Goal: Find specific page/section: Find specific page/section

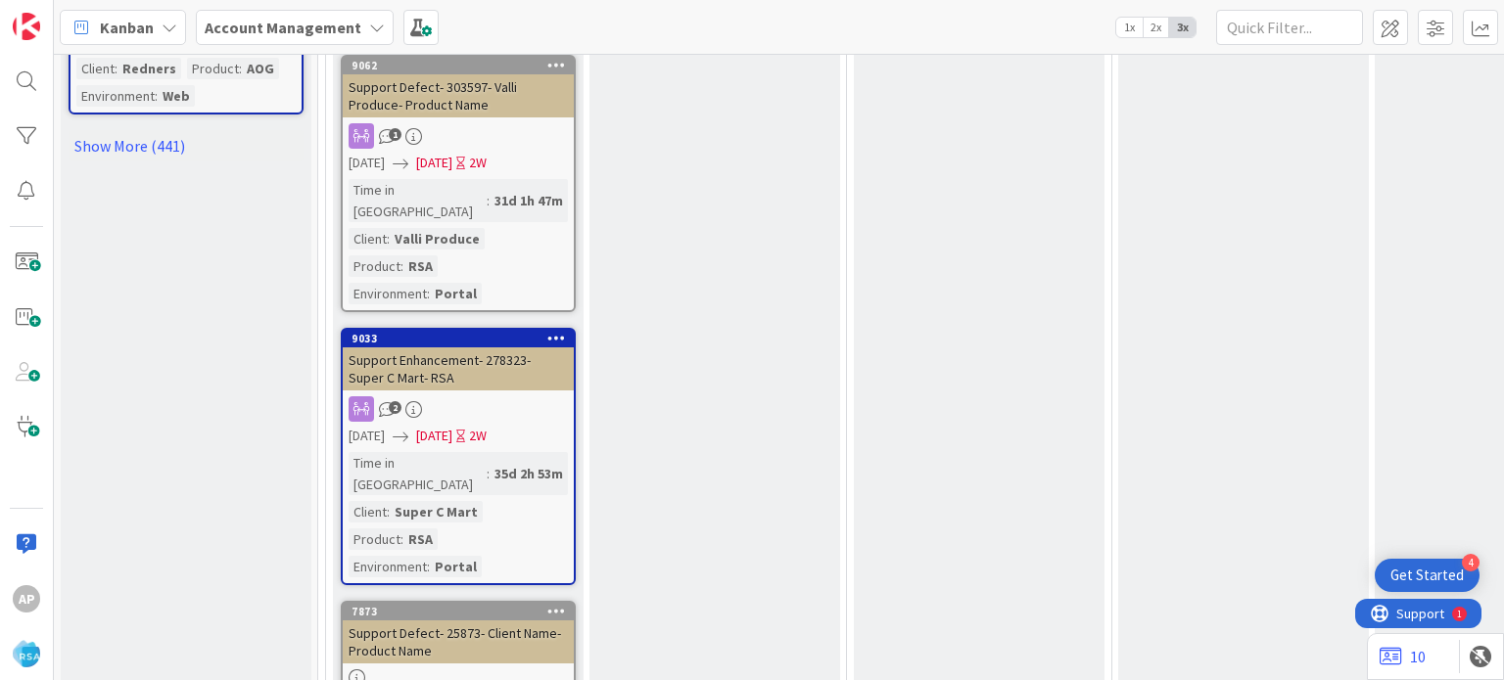
scroll to position [2572, 0]
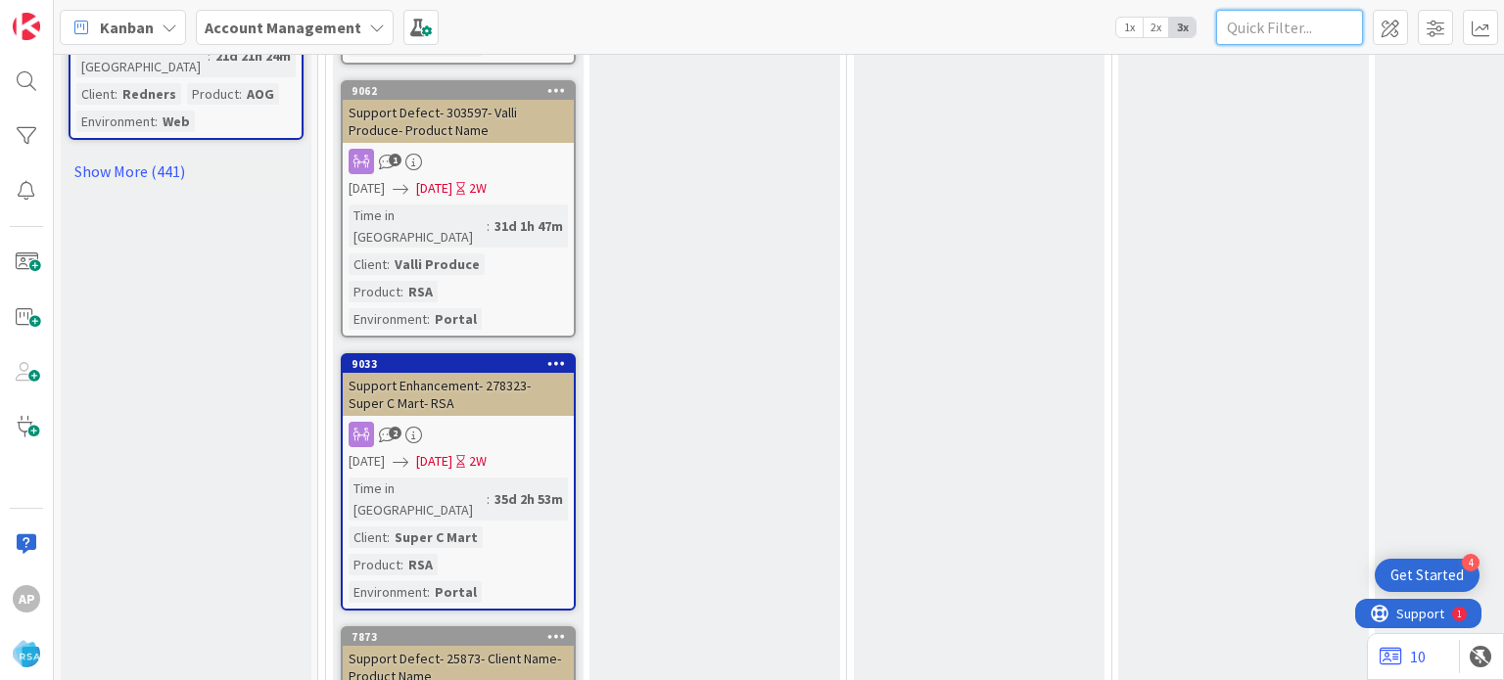
click at [1258, 39] on input "text" at bounding box center [1289, 27] width 147 height 35
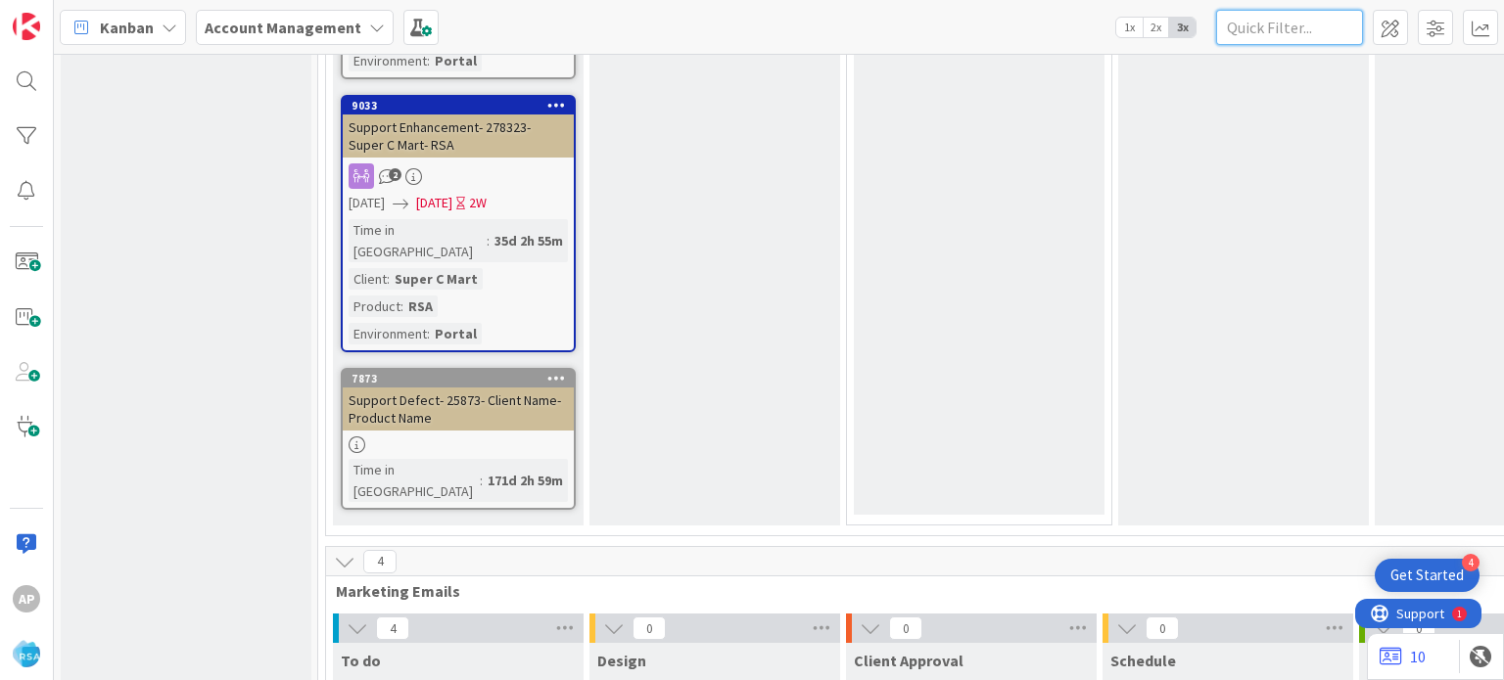
click at [1317, 29] on input "text" at bounding box center [1289, 27] width 147 height 35
paste input "9106"
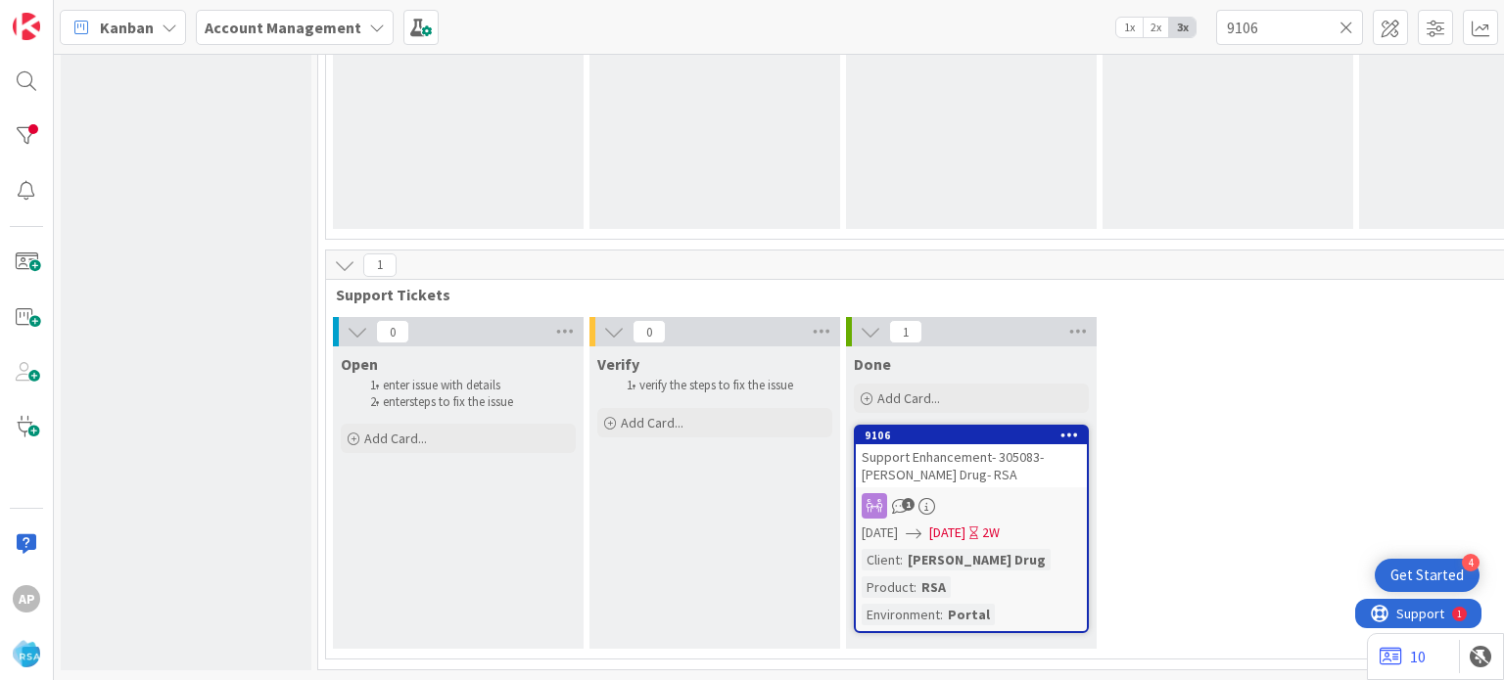
scroll to position [1489, 0]
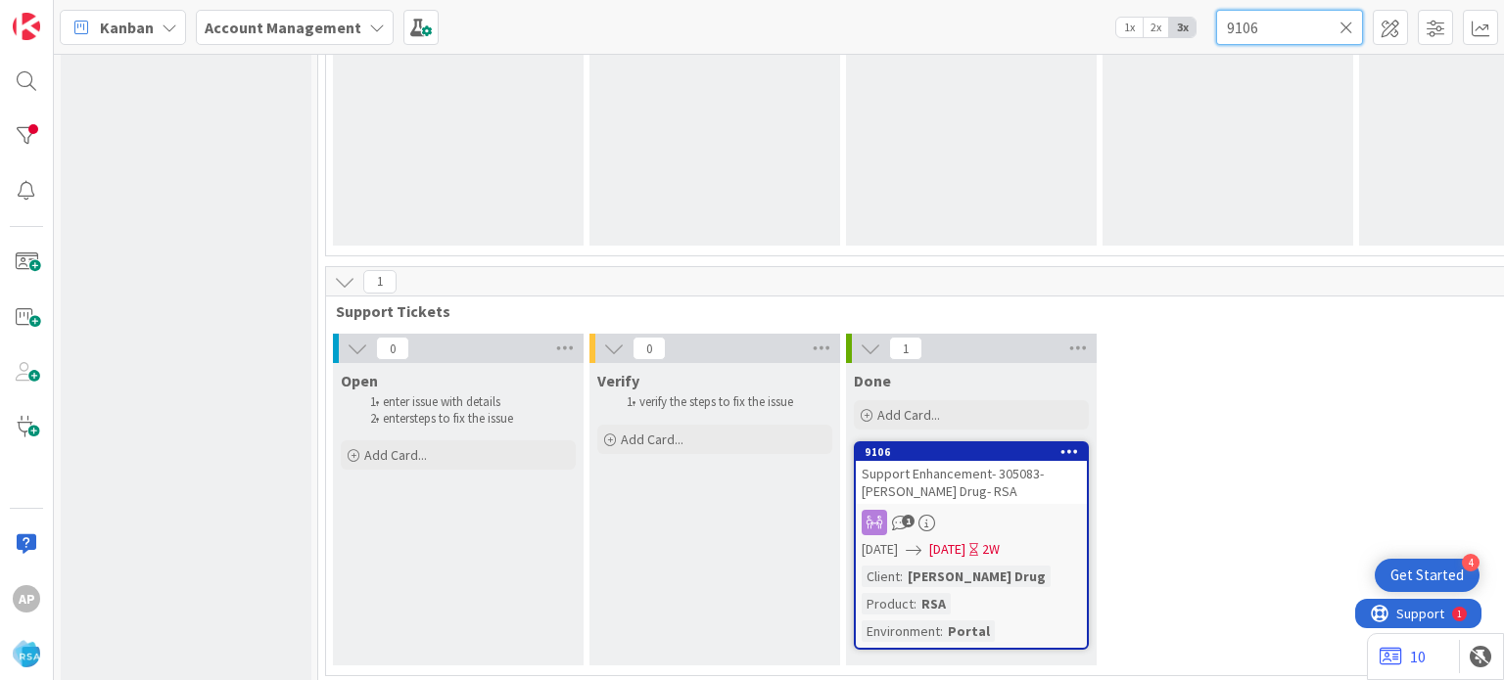
click at [1267, 30] on input "9106" at bounding box center [1289, 27] width 147 height 35
paste input "9"
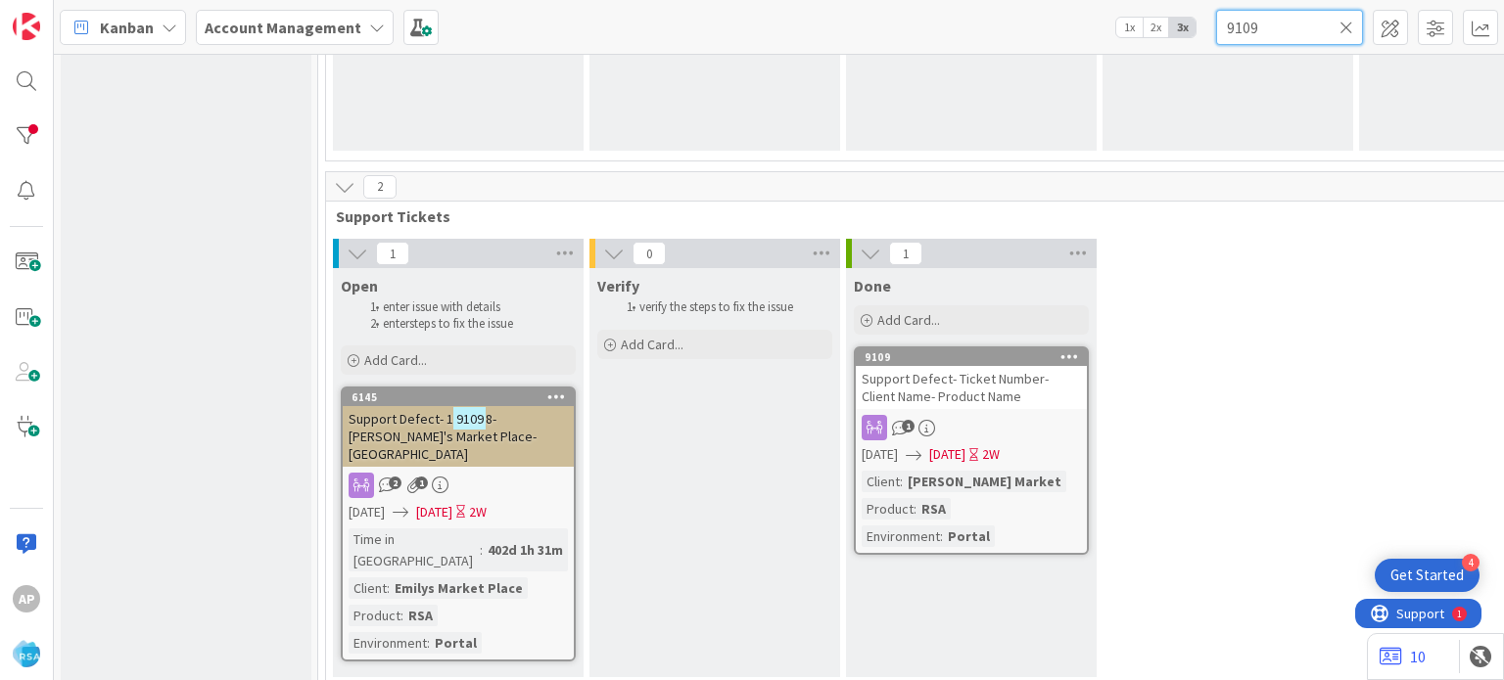
click at [1265, 33] on input "9109" at bounding box center [1289, 27] width 147 height 35
paste input "8"
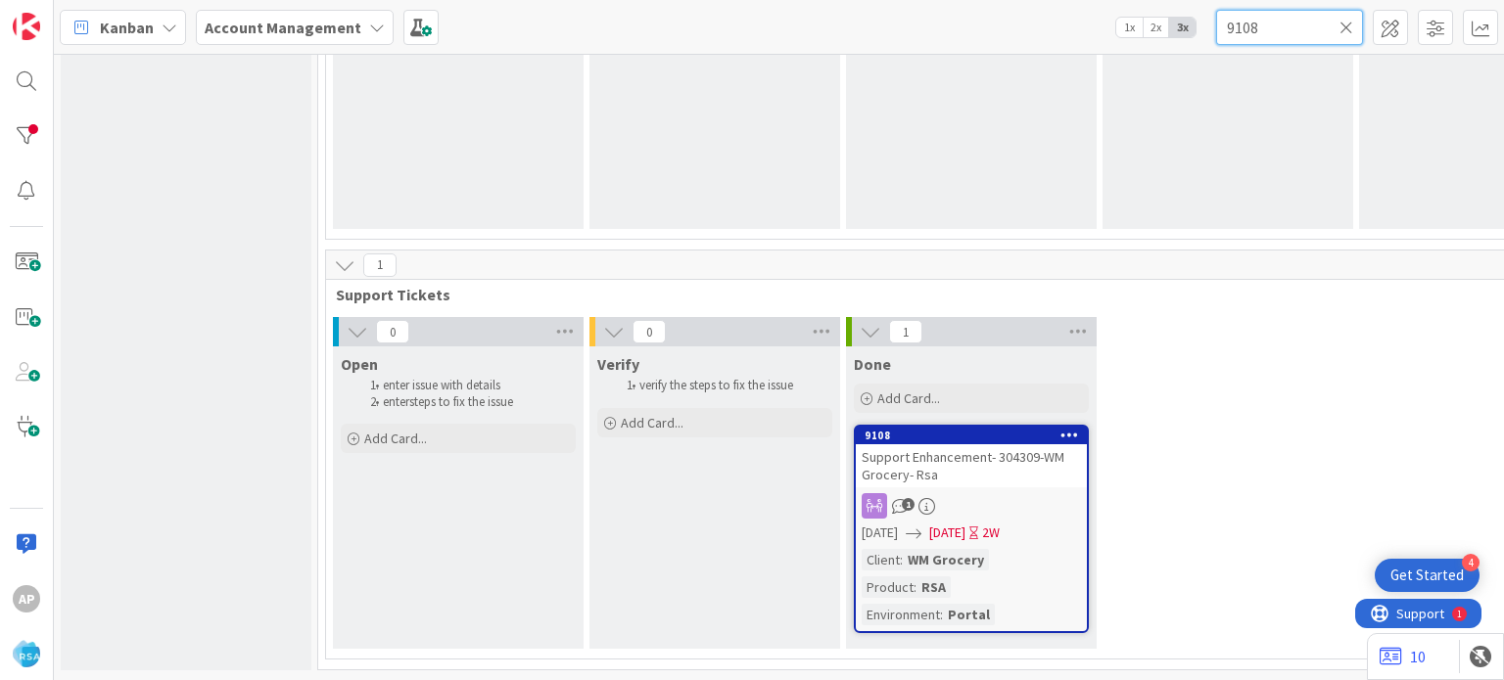
scroll to position [1489, 0]
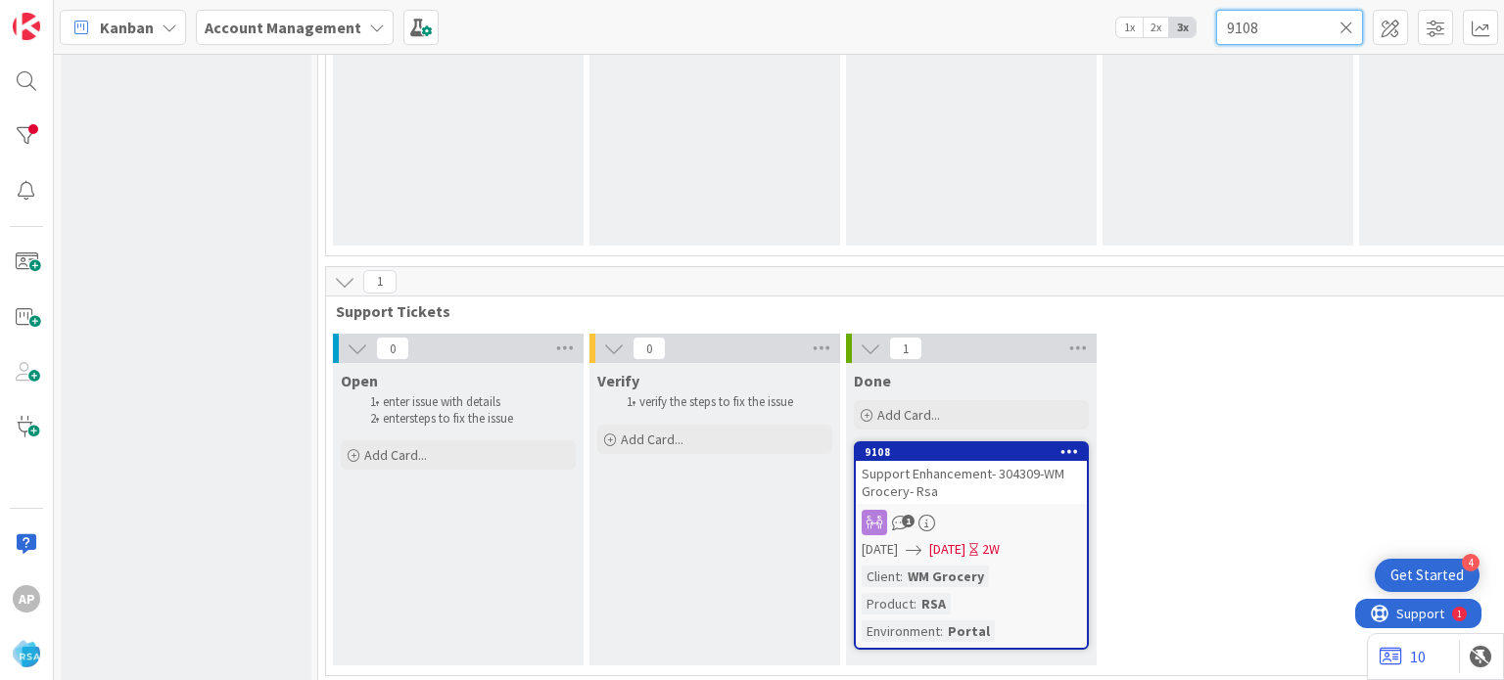
click at [1226, 42] on input "9108" at bounding box center [1289, 27] width 147 height 35
paste input "12"
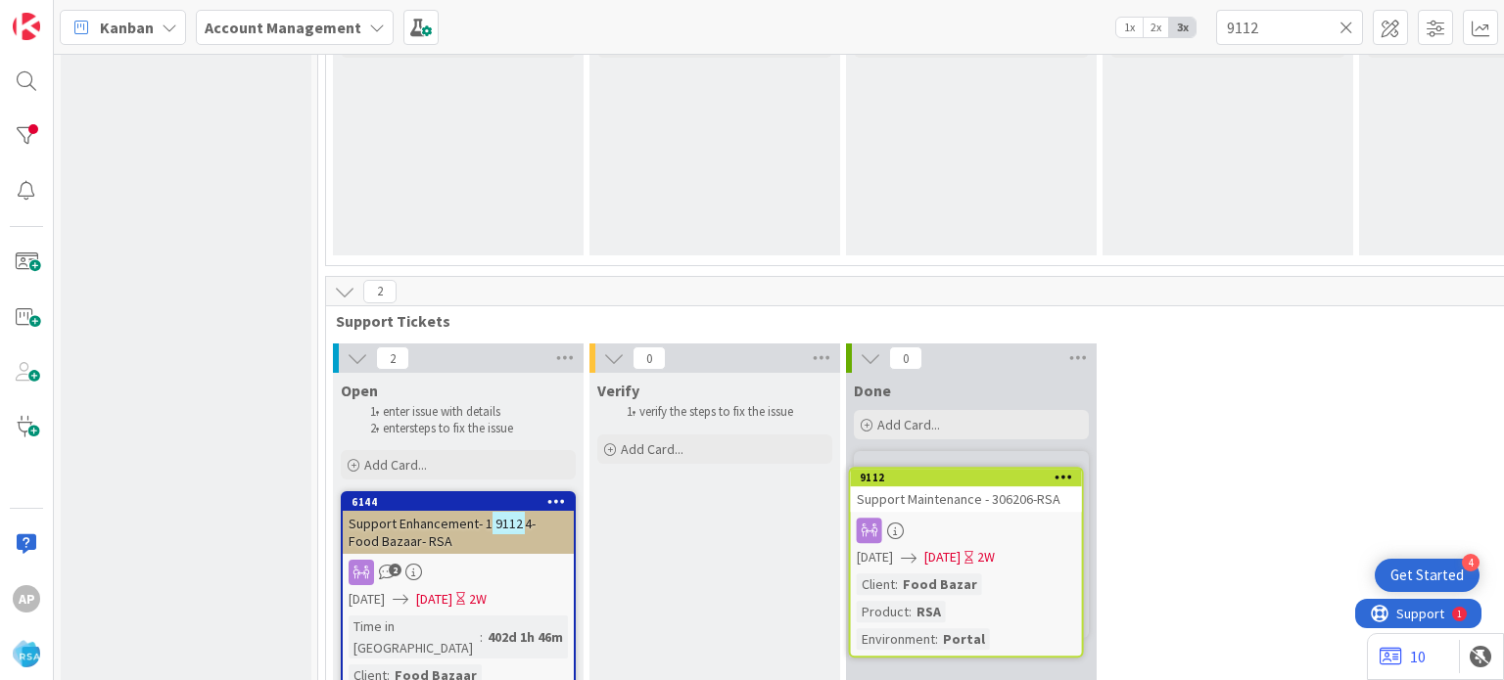
scroll to position [1529, 0]
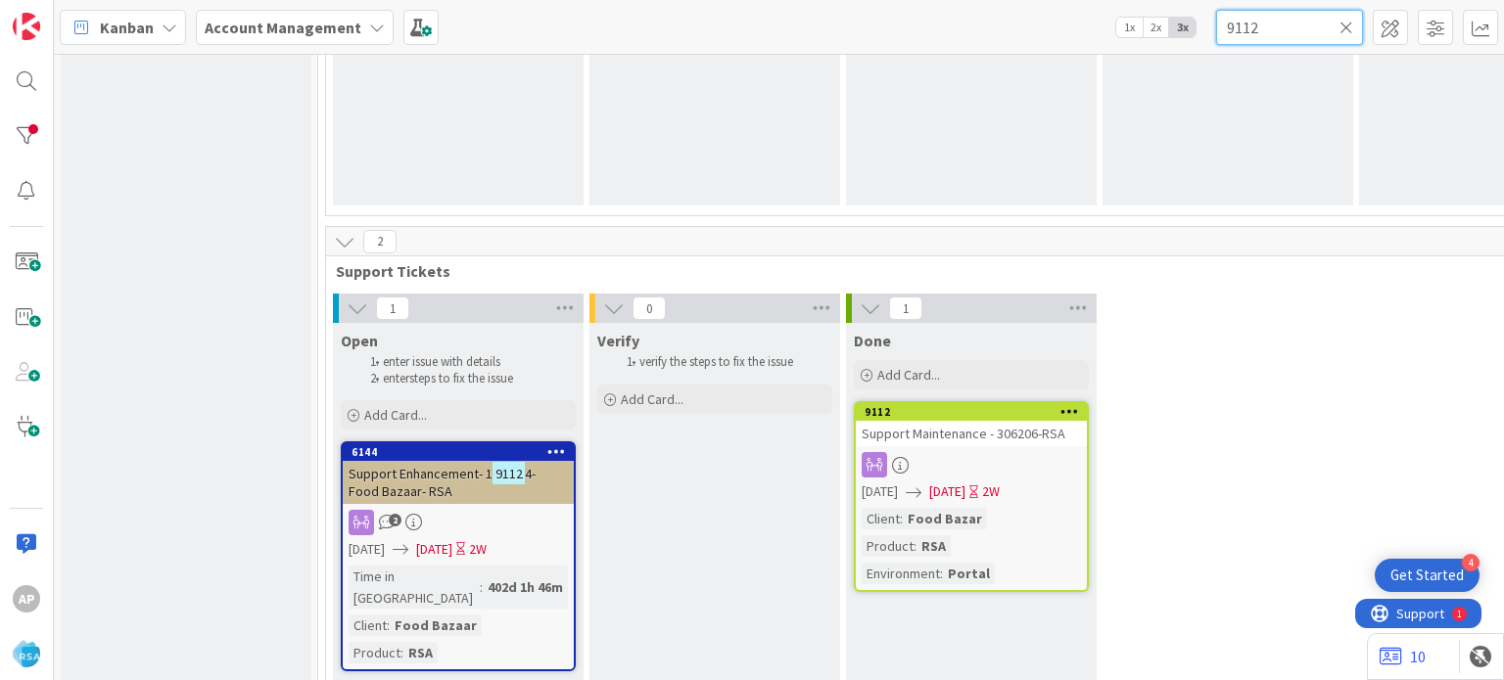
click at [1271, 26] on input "9112" at bounding box center [1289, 27] width 147 height 35
paste input "9"
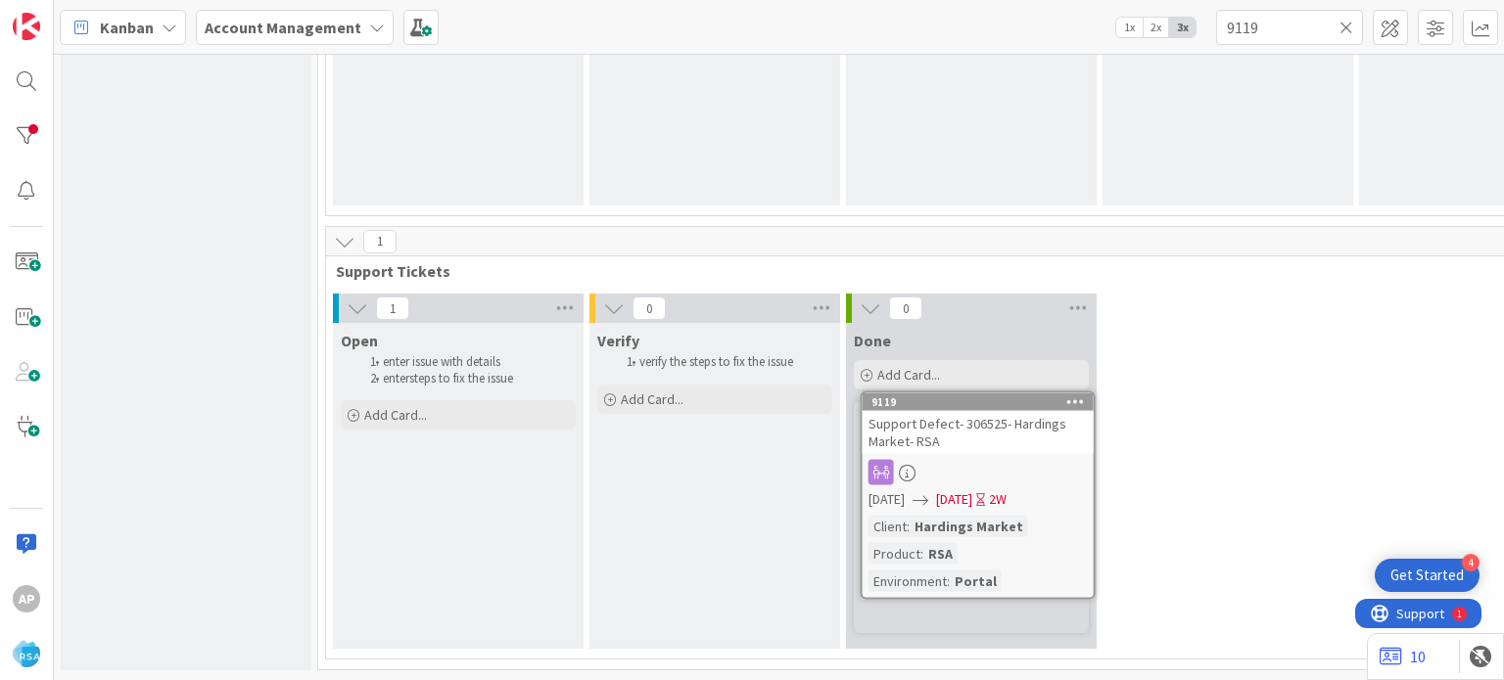
scroll to position [1517, 0]
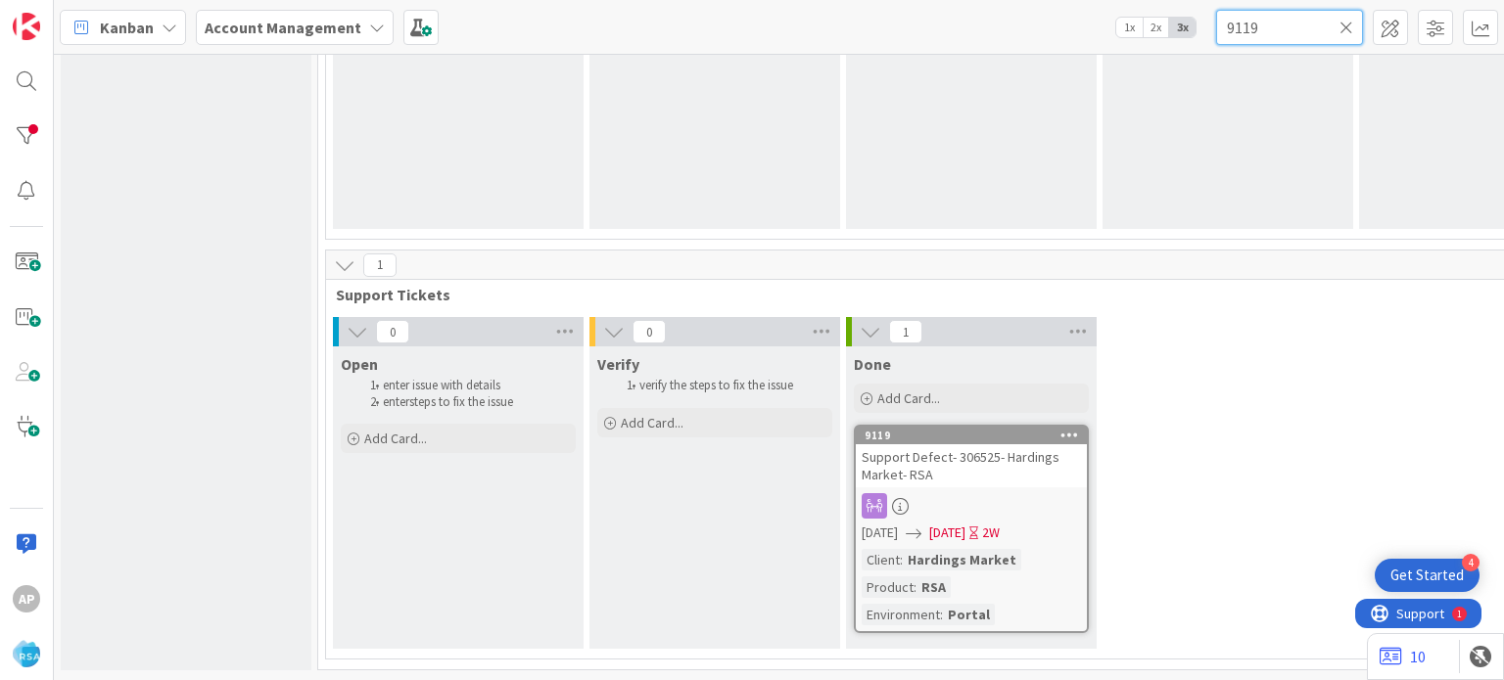
click at [1257, 25] on input "9119" at bounding box center [1289, 27] width 147 height 35
paste input "32"
click at [1263, 22] on input "9132" at bounding box center [1289, 27] width 147 height 35
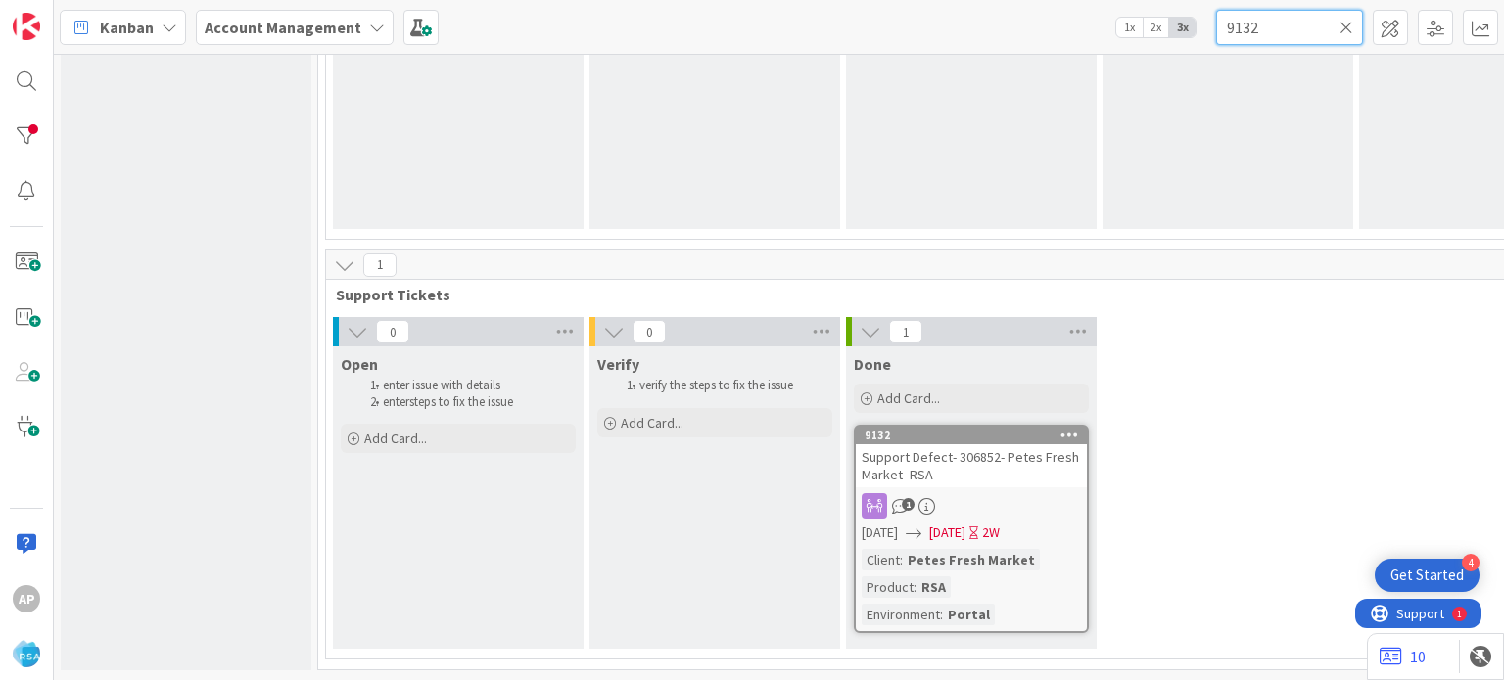
paste input "93"
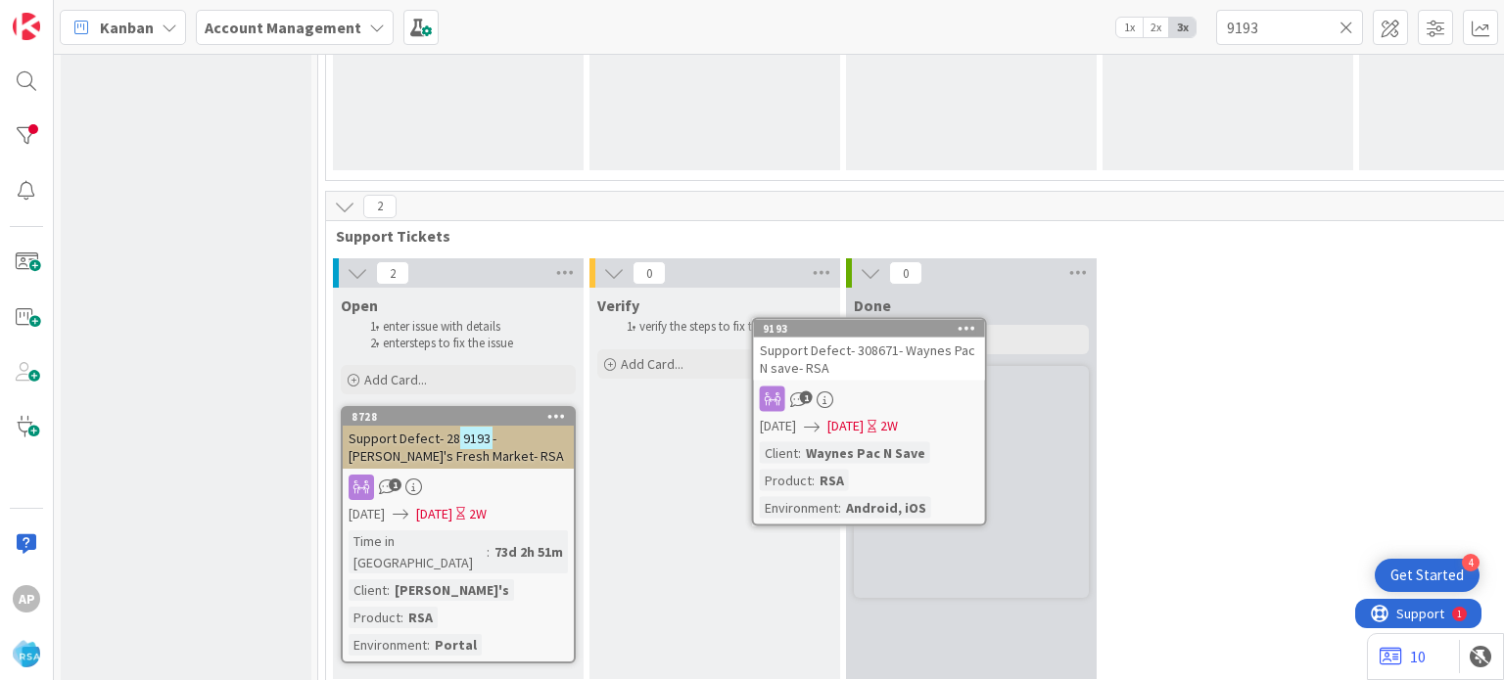
scroll to position [1557, 0]
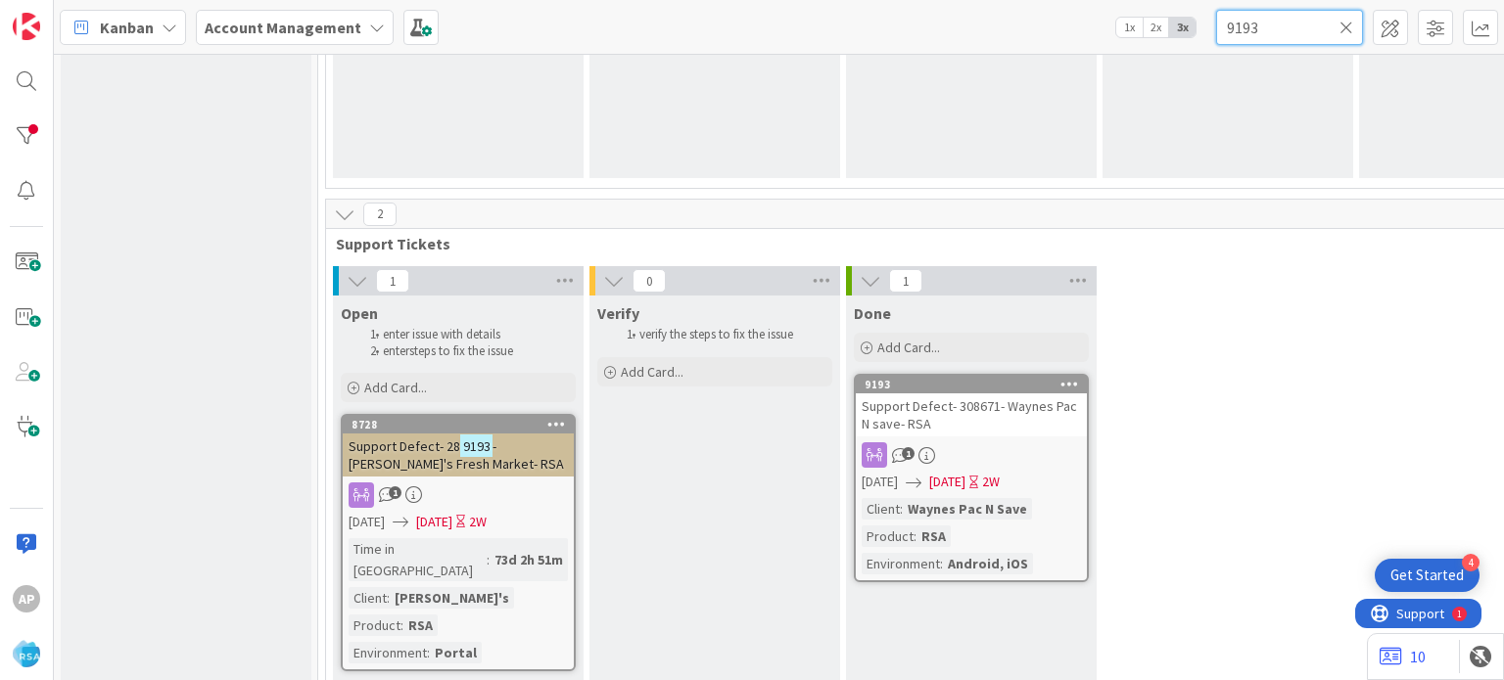
click at [1261, 15] on input "9193" at bounding box center [1289, 27] width 147 height 35
paste input "34"
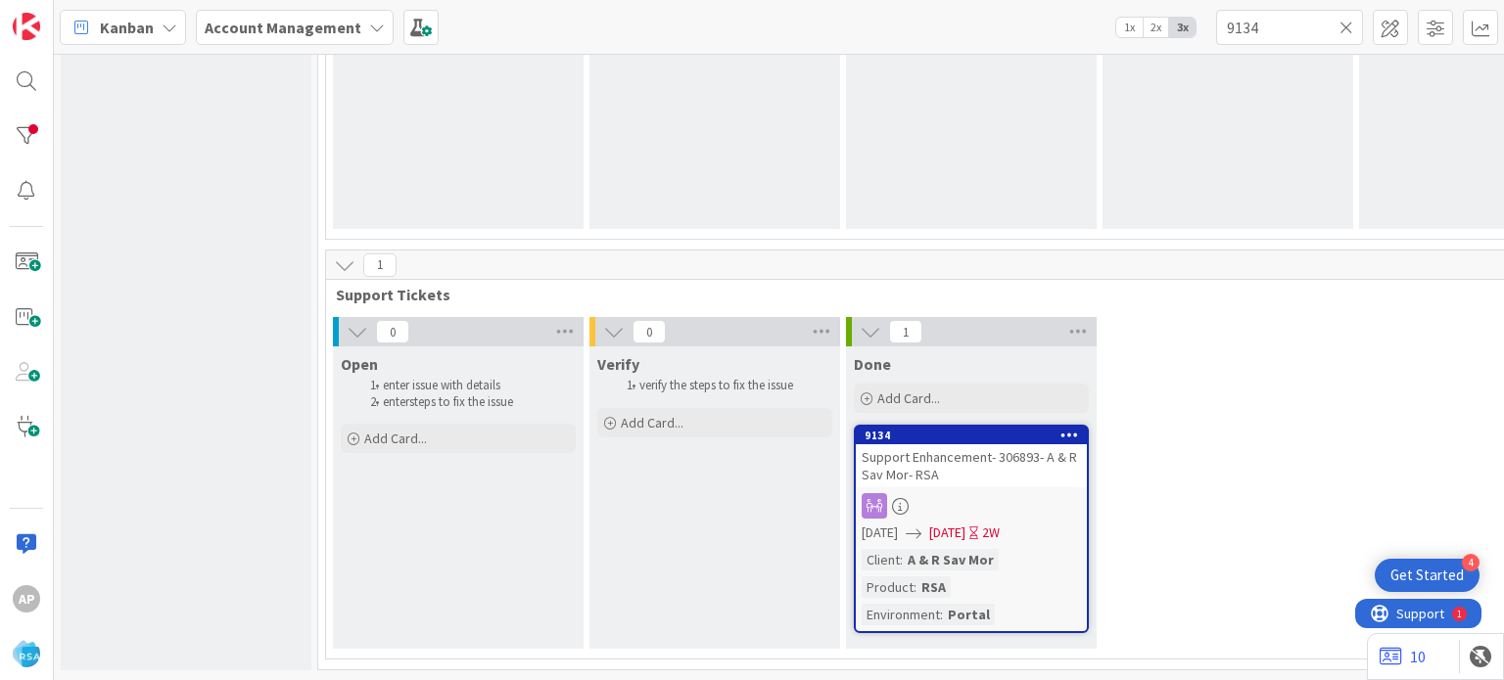
scroll to position [1517, 0]
click at [1292, 34] on input "9134" at bounding box center [1289, 27] width 147 height 35
paste input "50"
click at [1277, 26] on input "9150" at bounding box center [1289, 27] width 147 height 35
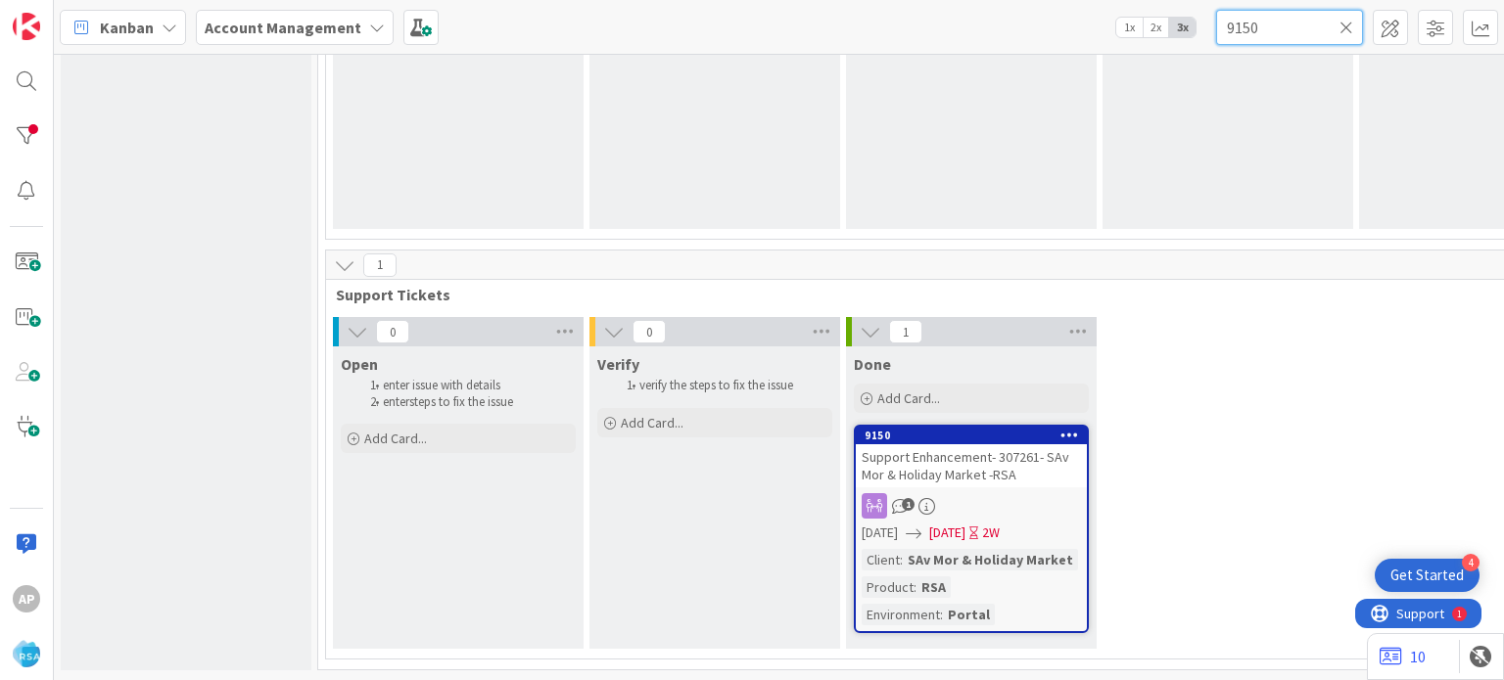
click at [1277, 26] on input "9150" at bounding box center [1289, 27] width 147 height 35
paste input "2"
click at [1242, 20] on input "9152" at bounding box center [1289, 27] width 147 height 35
paste input "205"
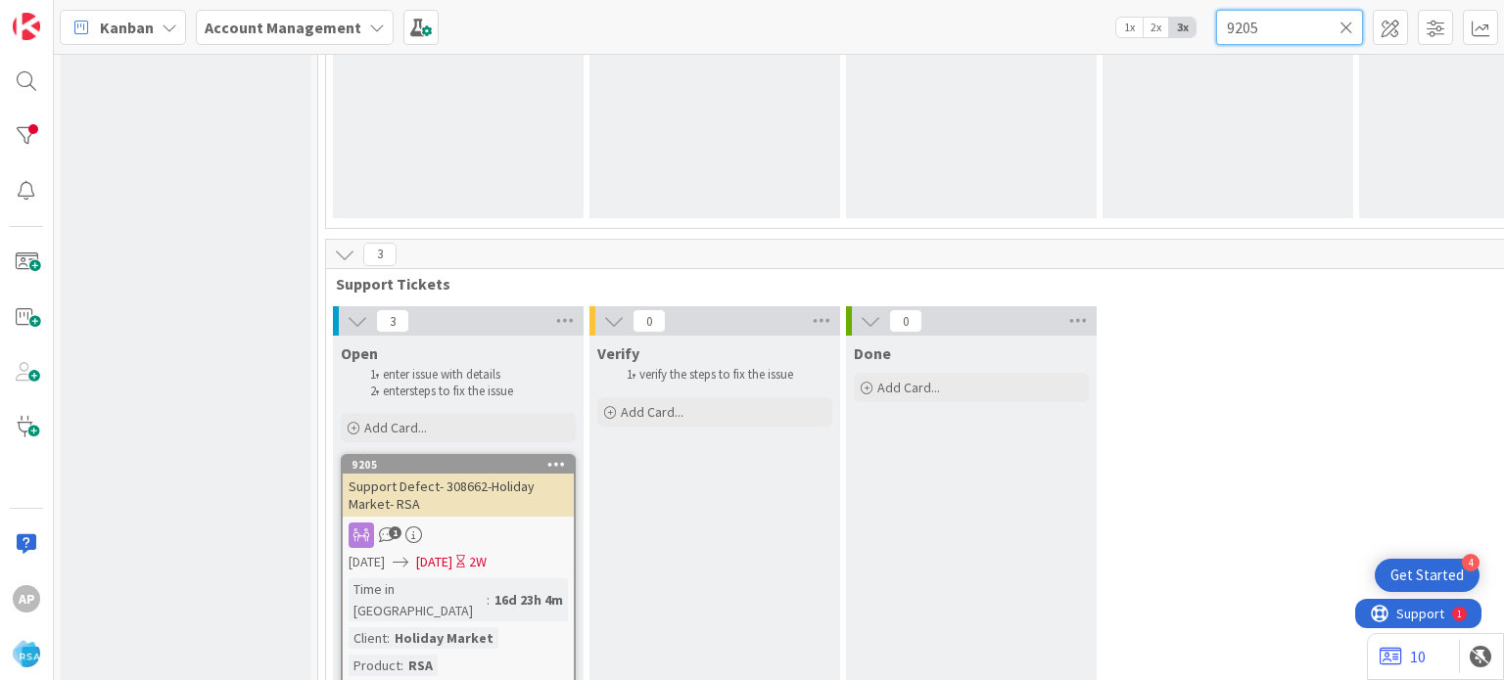
scroll to position [1675, 0]
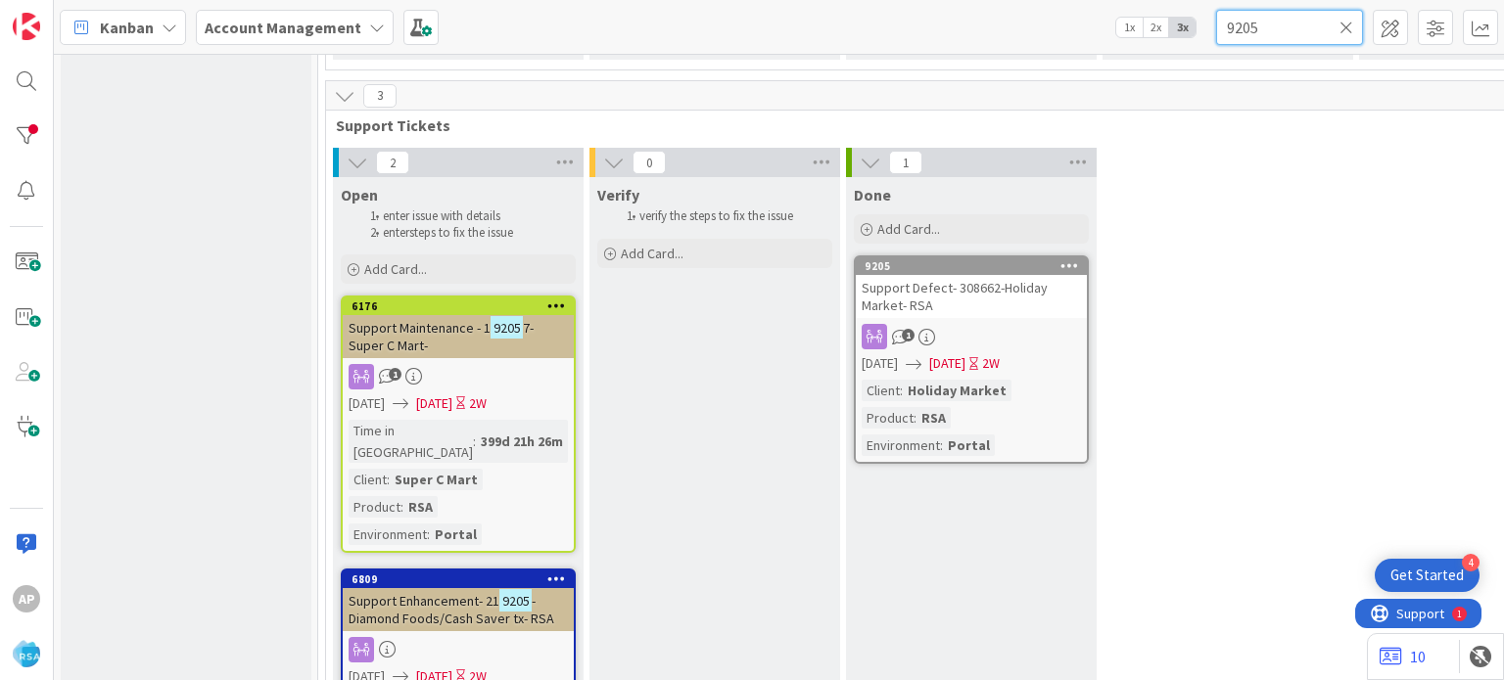
click at [1262, 23] on input "9205" at bounding box center [1289, 27] width 147 height 35
paste input "193"
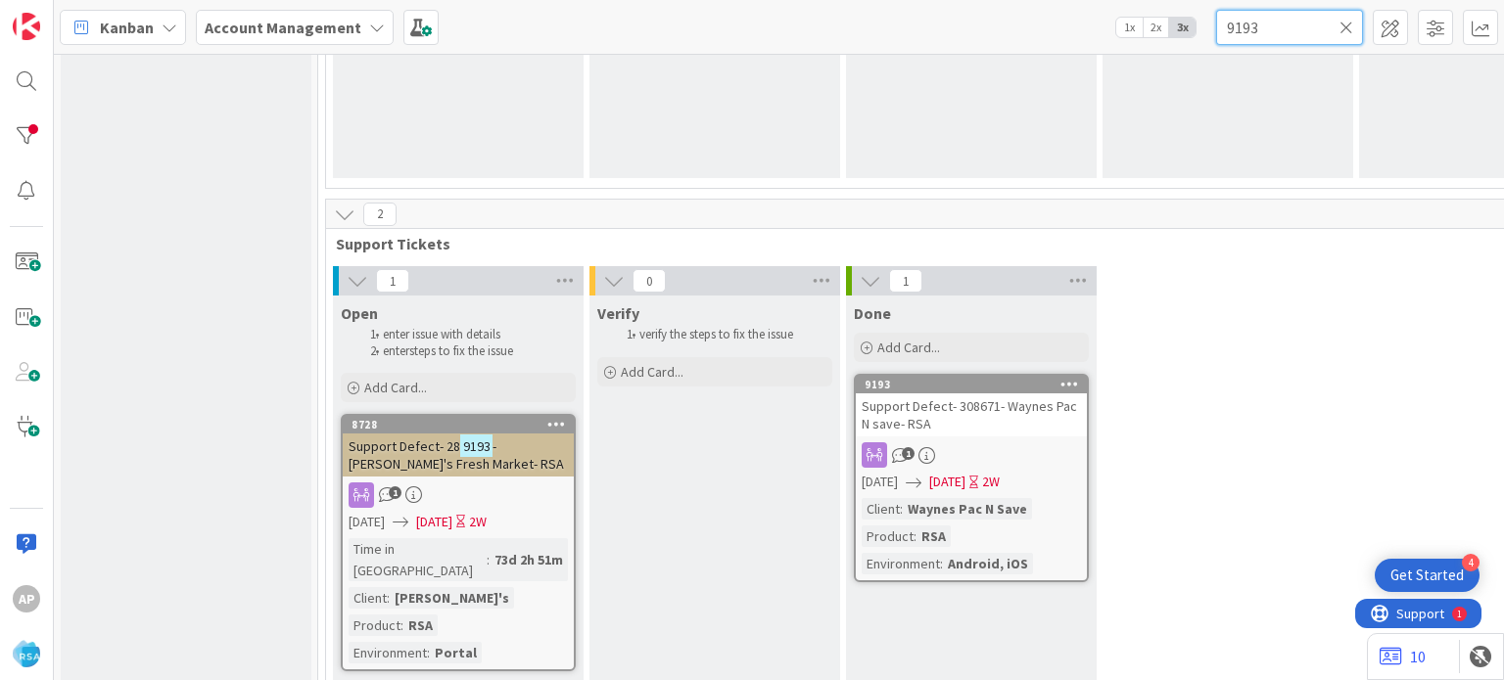
scroll to position [1556, 0]
click at [1277, 25] on input "9193" at bounding box center [1289, 27] width 147 height 35
paste input "9"
click at [1277, 25] on input "9199" at bounding box center [1289, 27] width 147 height 35
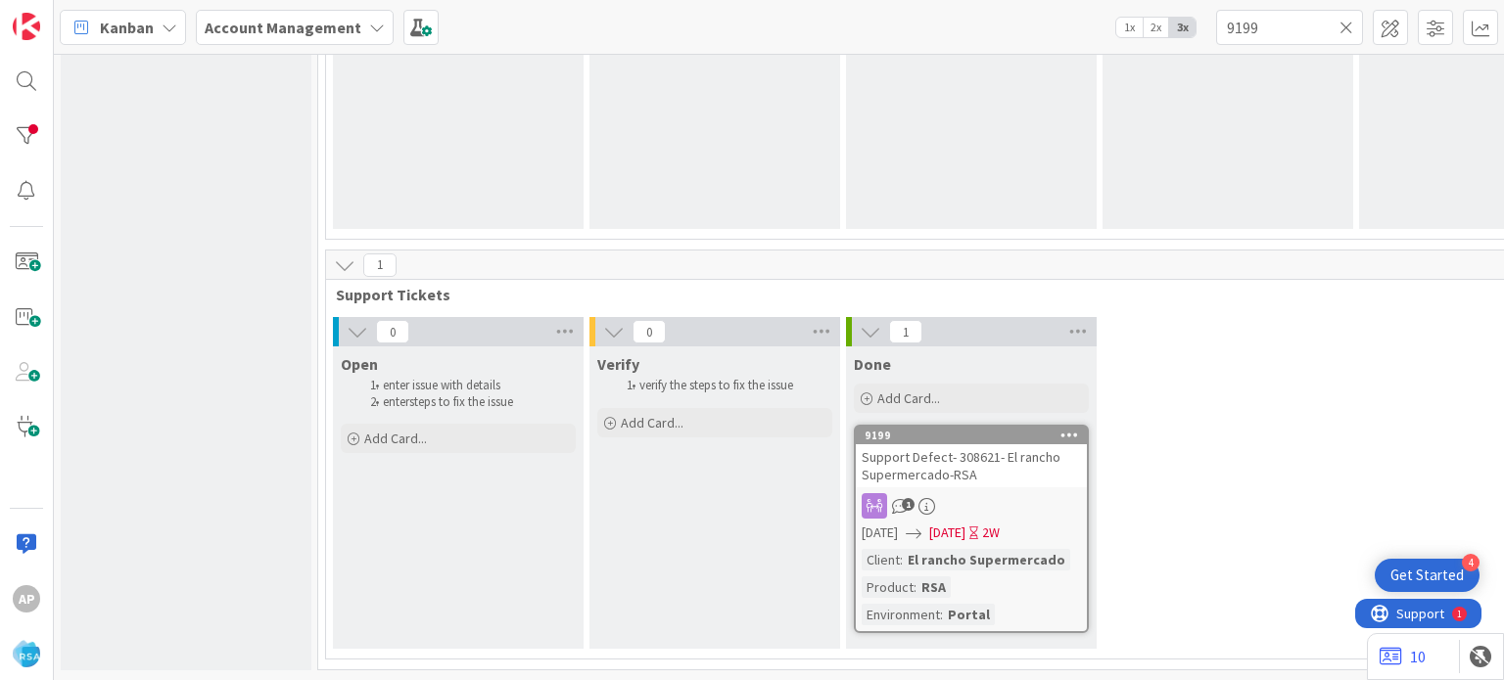
scroll to position [1517, 0]
click at [1304, 23] on input "9199" at bounding box center [1289, 27] width 147 height 35
paste input "0"
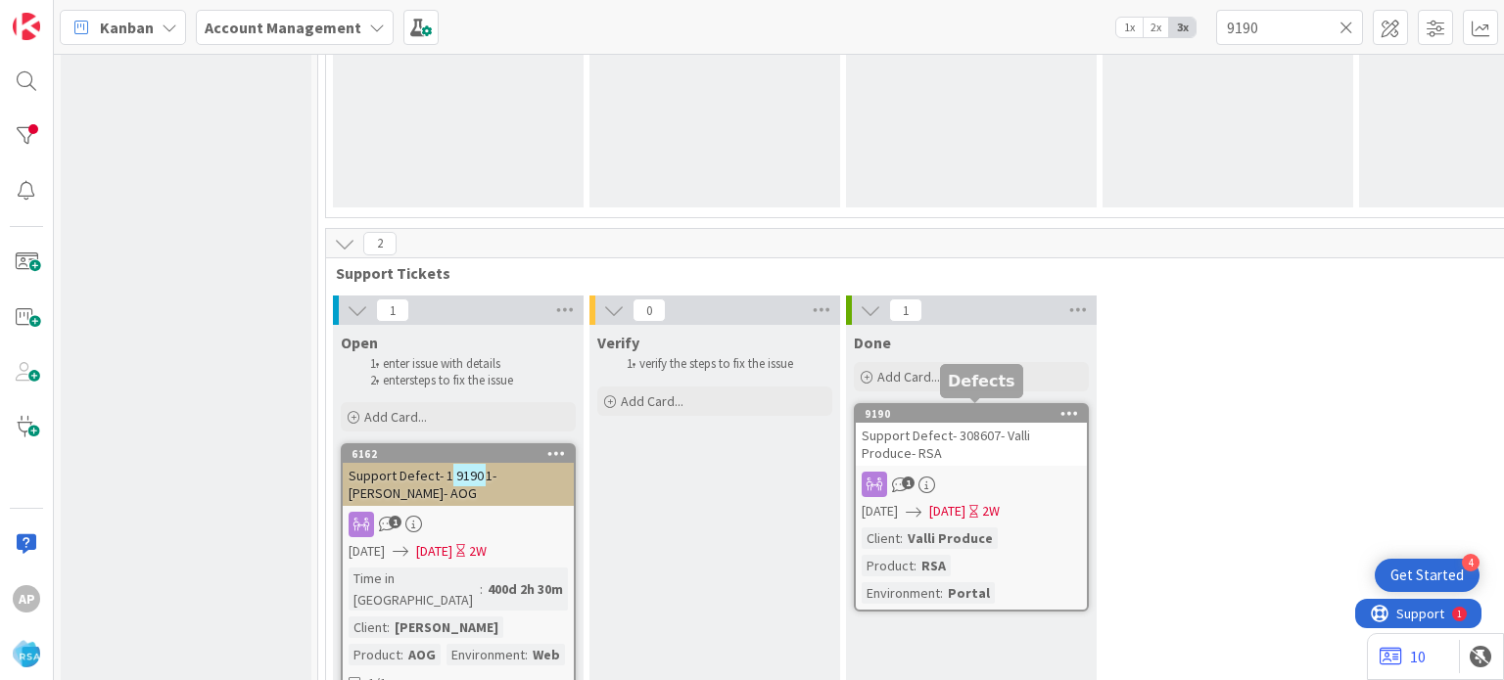
scroll to position [1581, 0]
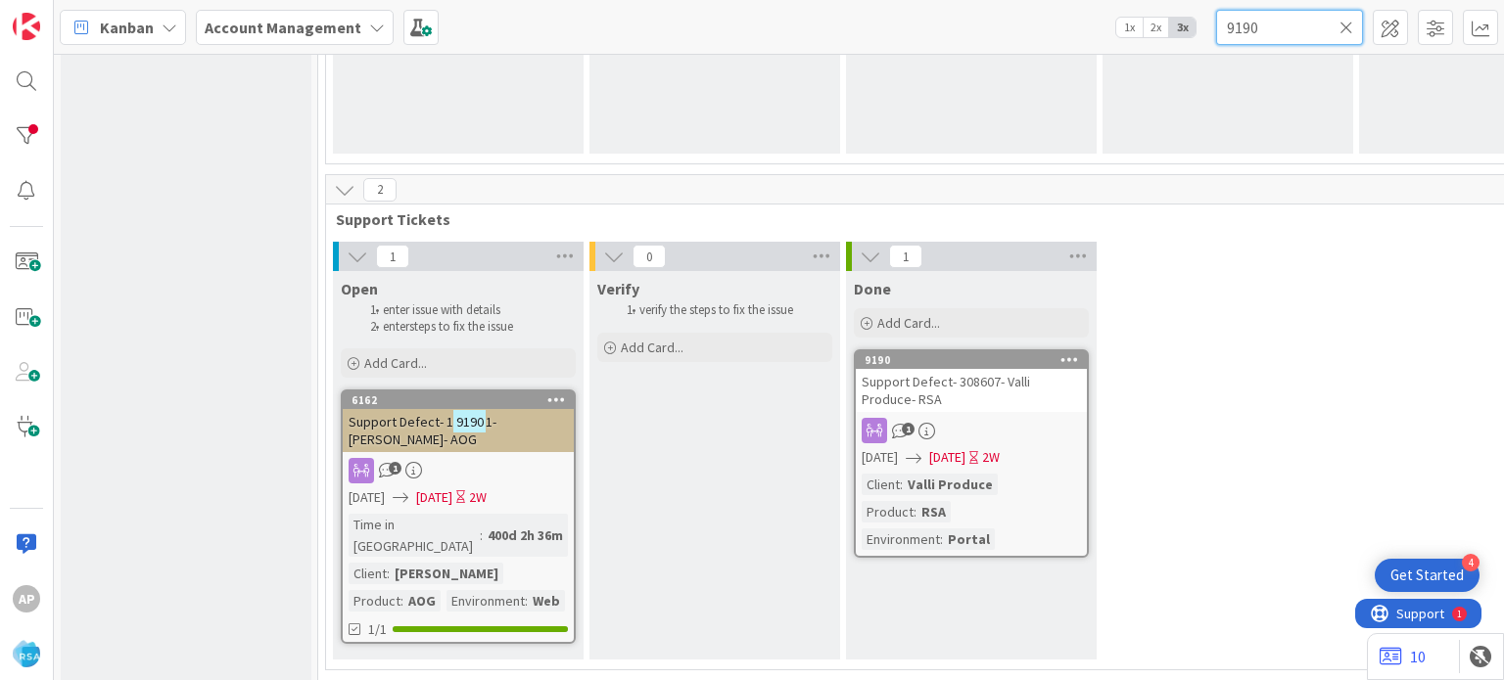
click at [1292, 31] on input "9190" at bounding box center [1289, 27] width 147 height 35
paste input "222"
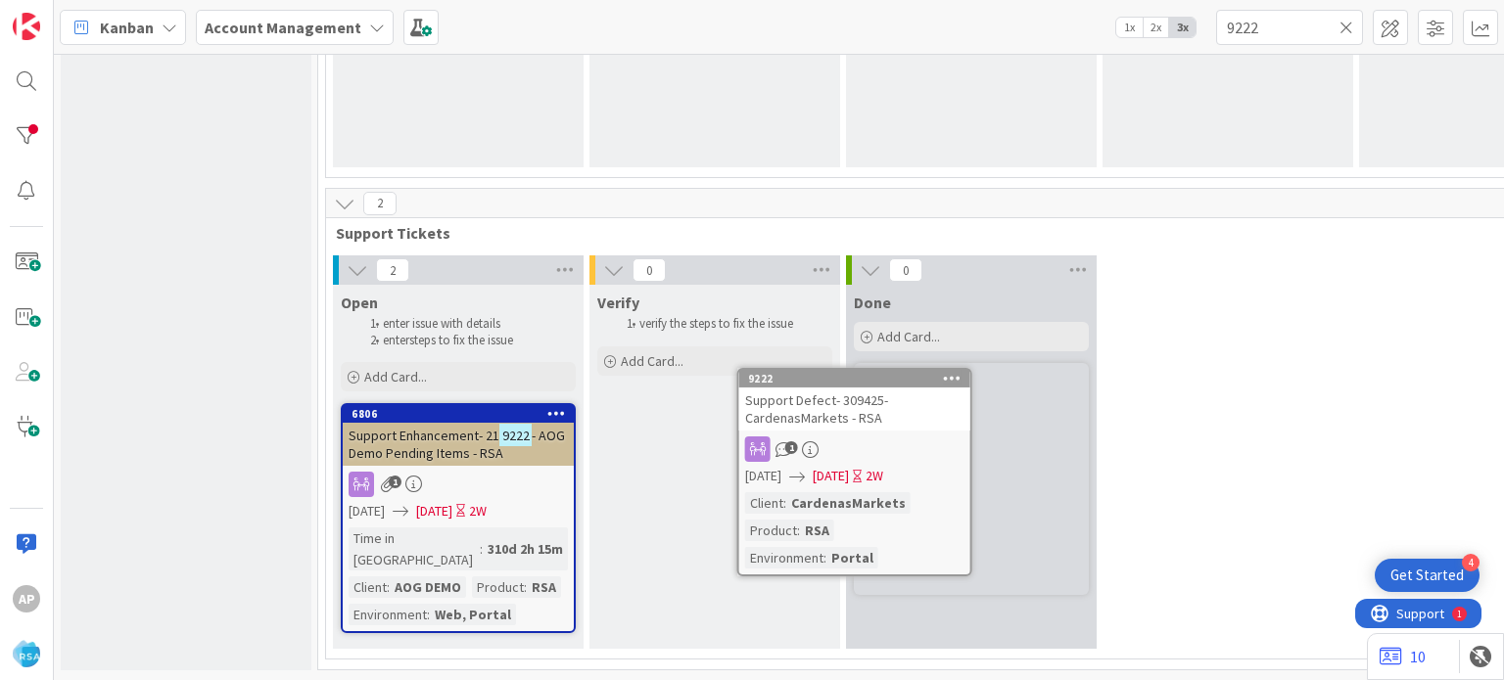
scroll to position [1557, 0]
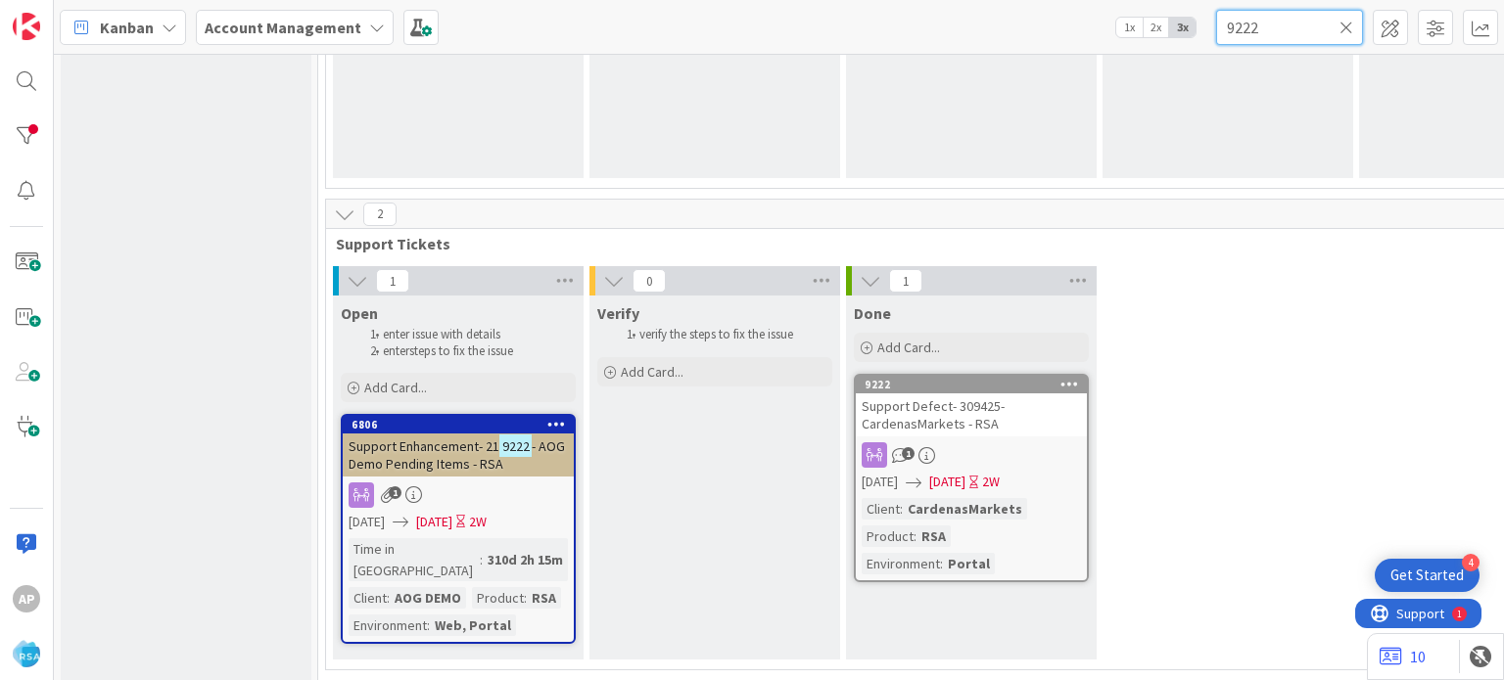
click at [1255, 35] on input "9222" at bounding box center [1289, 27] width 147 height 35
paste input "18"
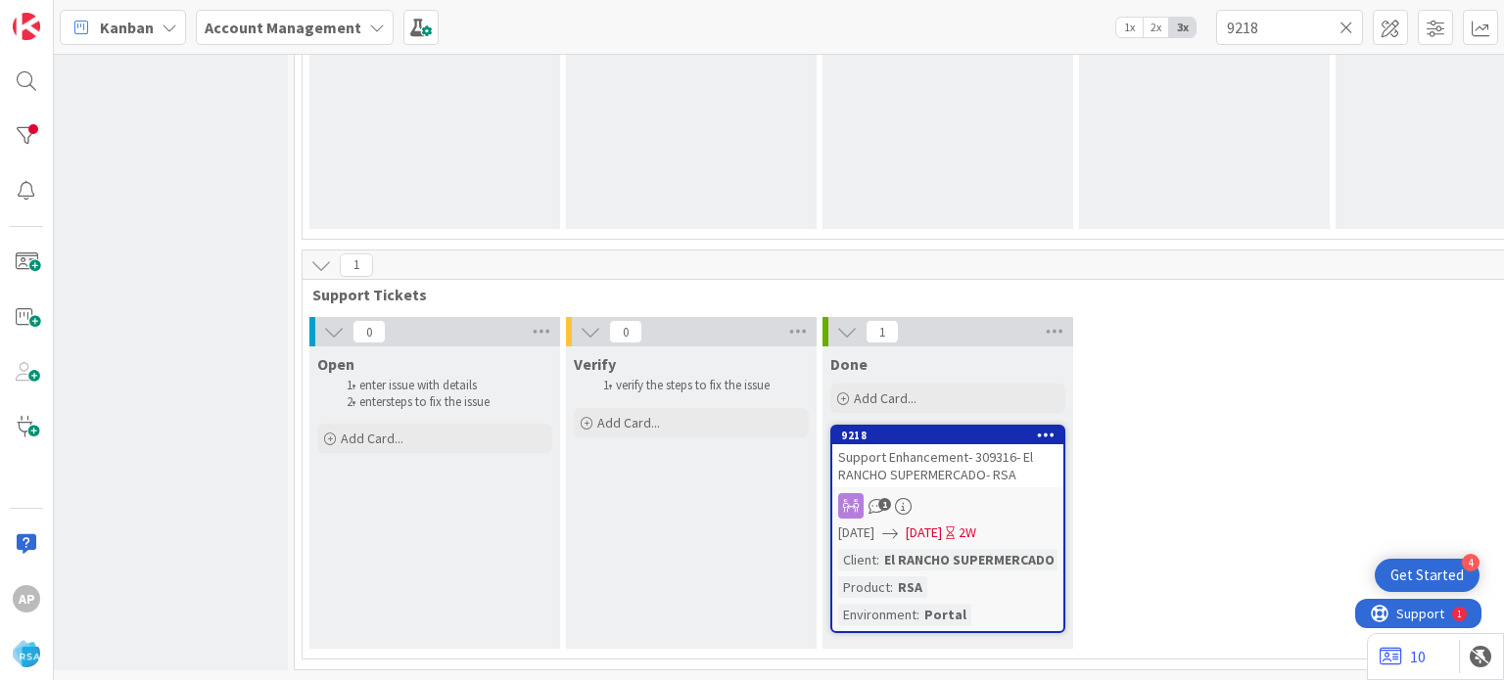
scroll to position [1517, 25]
click at [1289, 32] on input "9218" at bounding box center [1289, 27] width 147 height 35
paste input "2"
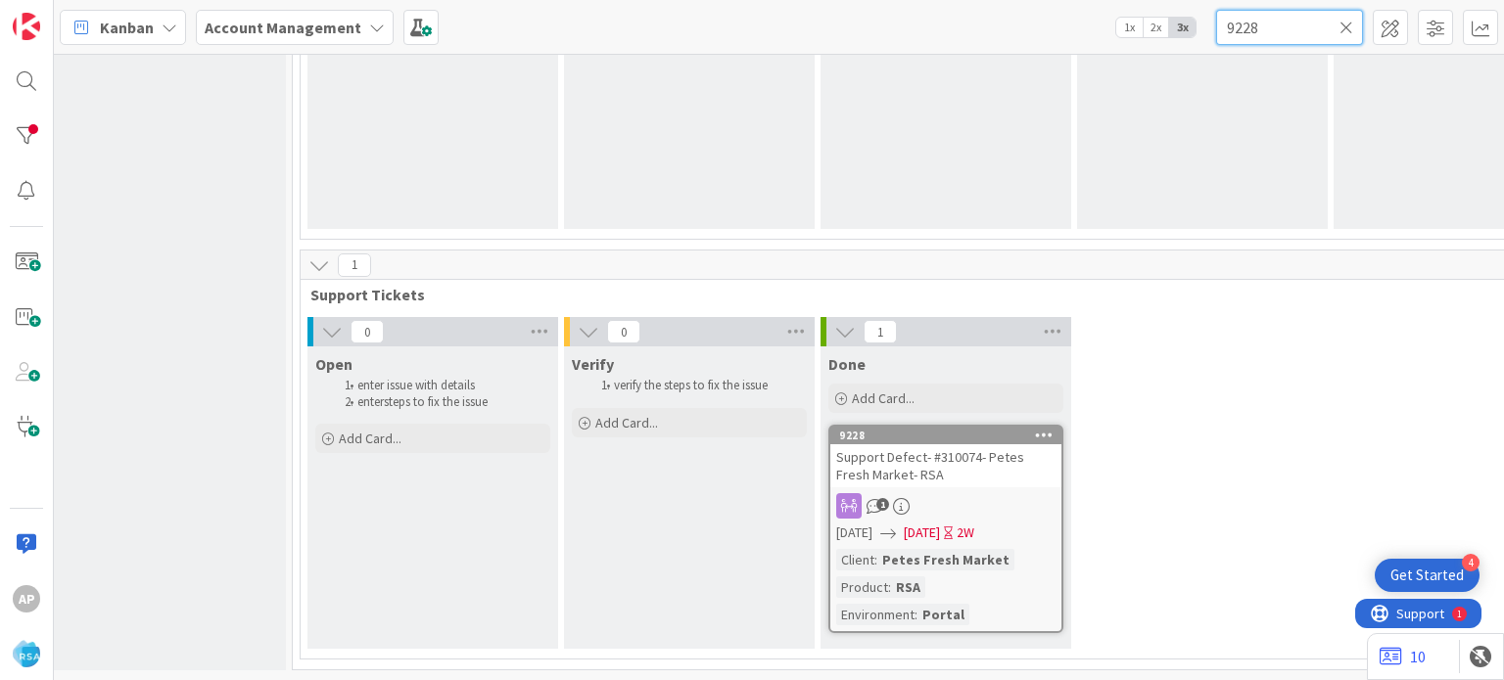
click at [1269, 23] on input "9228" at bounding box center [1289, 27] width 147 height 35
paste input "44"
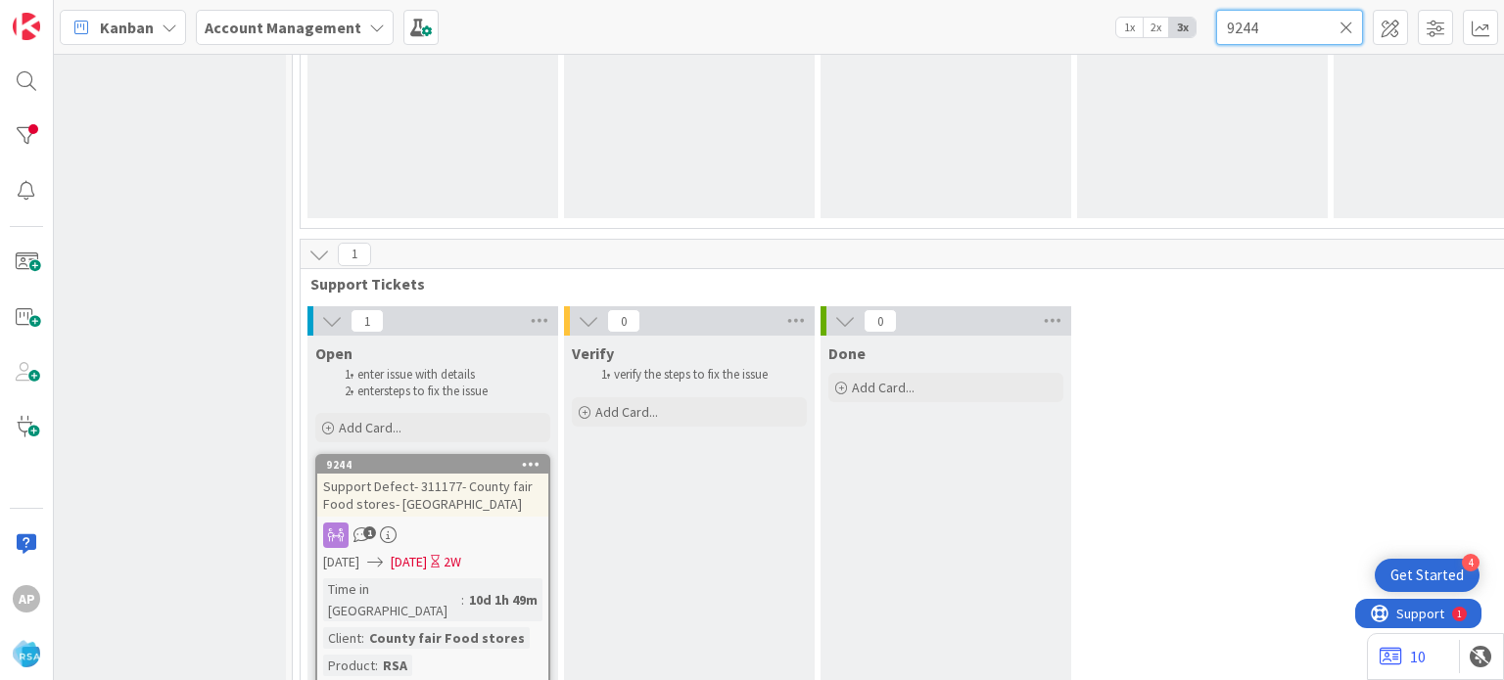
scroll to position [1565, 25]
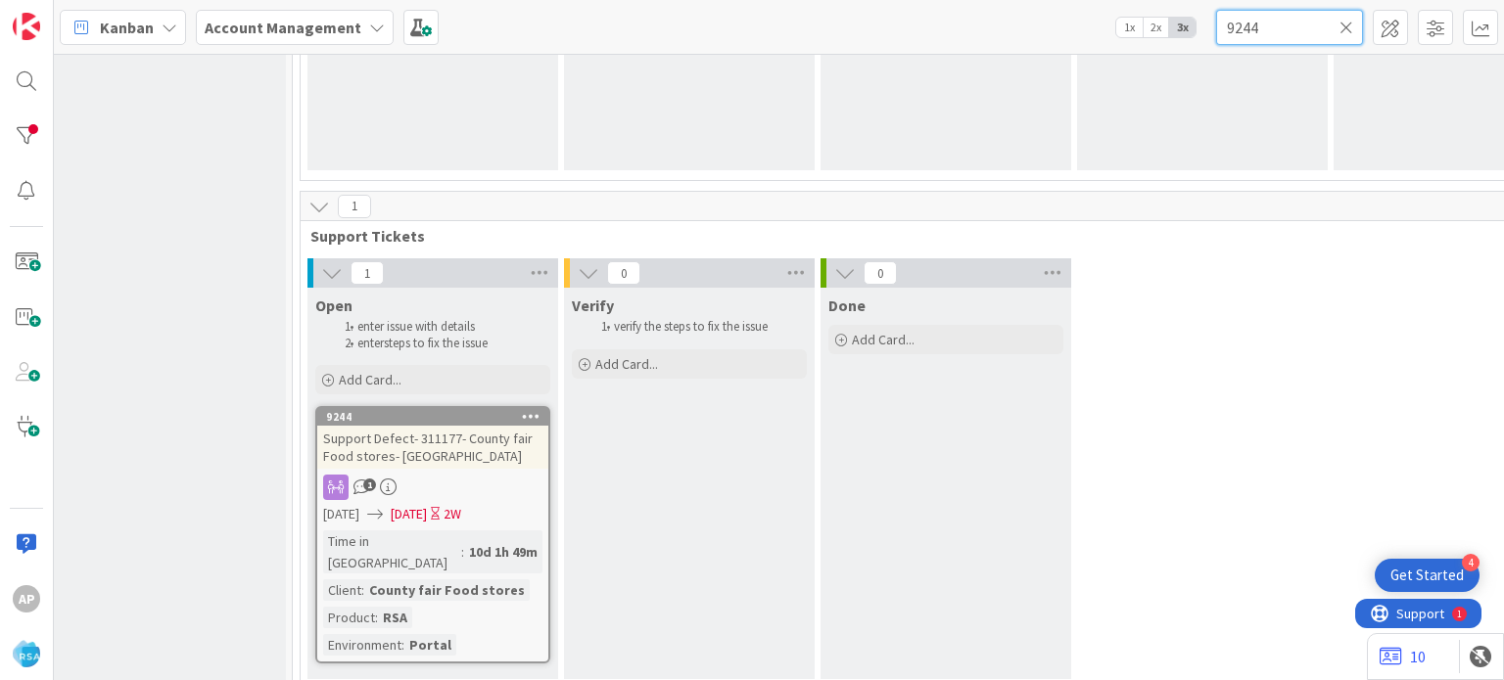
type input "9244"
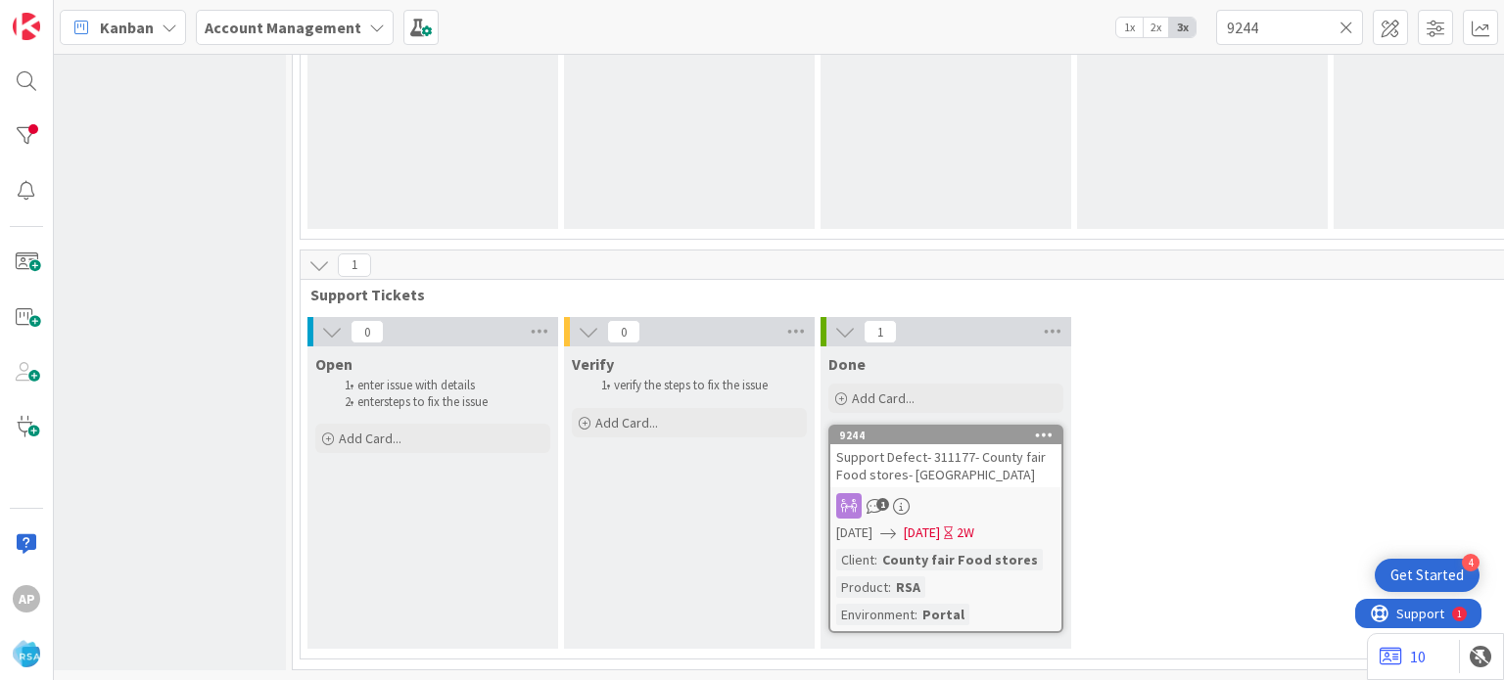
scroll to position [1517, 25]
click at [1246, 32] on input "9244" at bounding box center [1289, 27] width 147 height 35
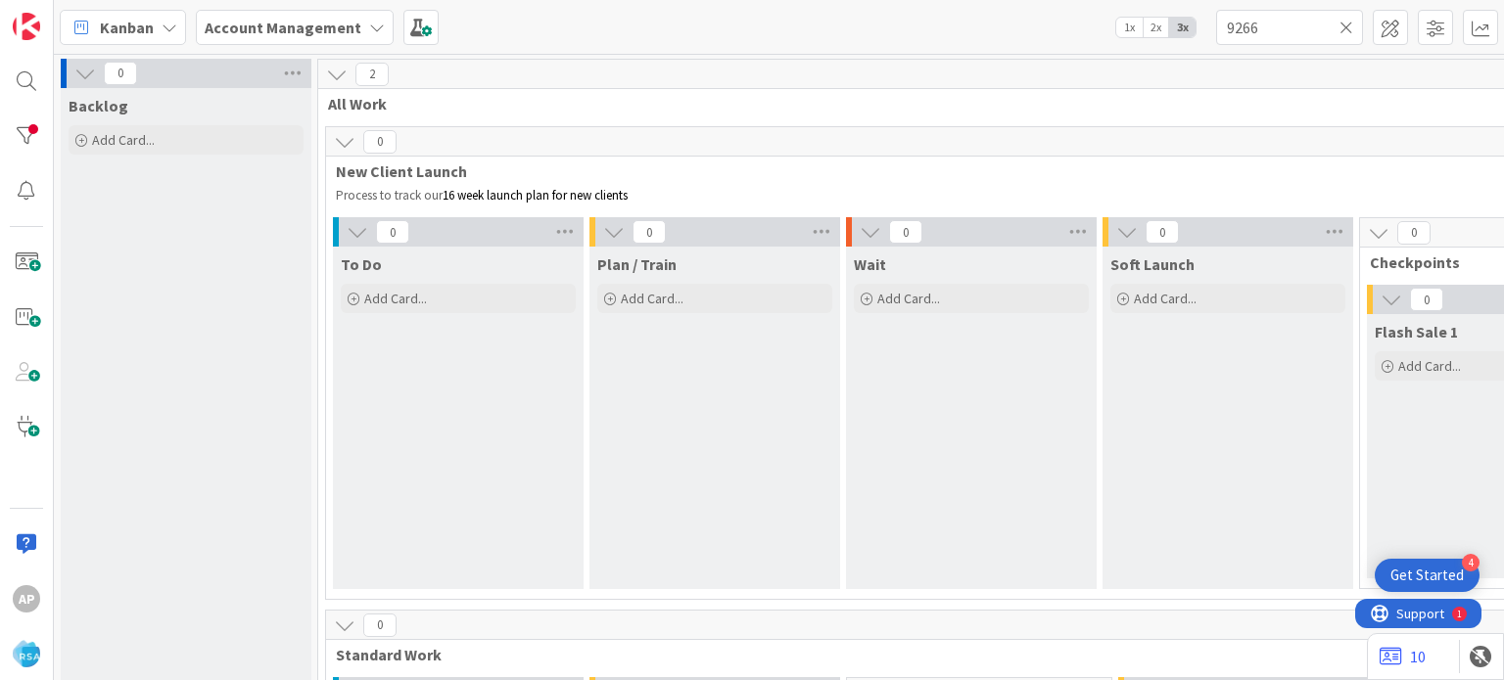
scroll to position [1577, 25]
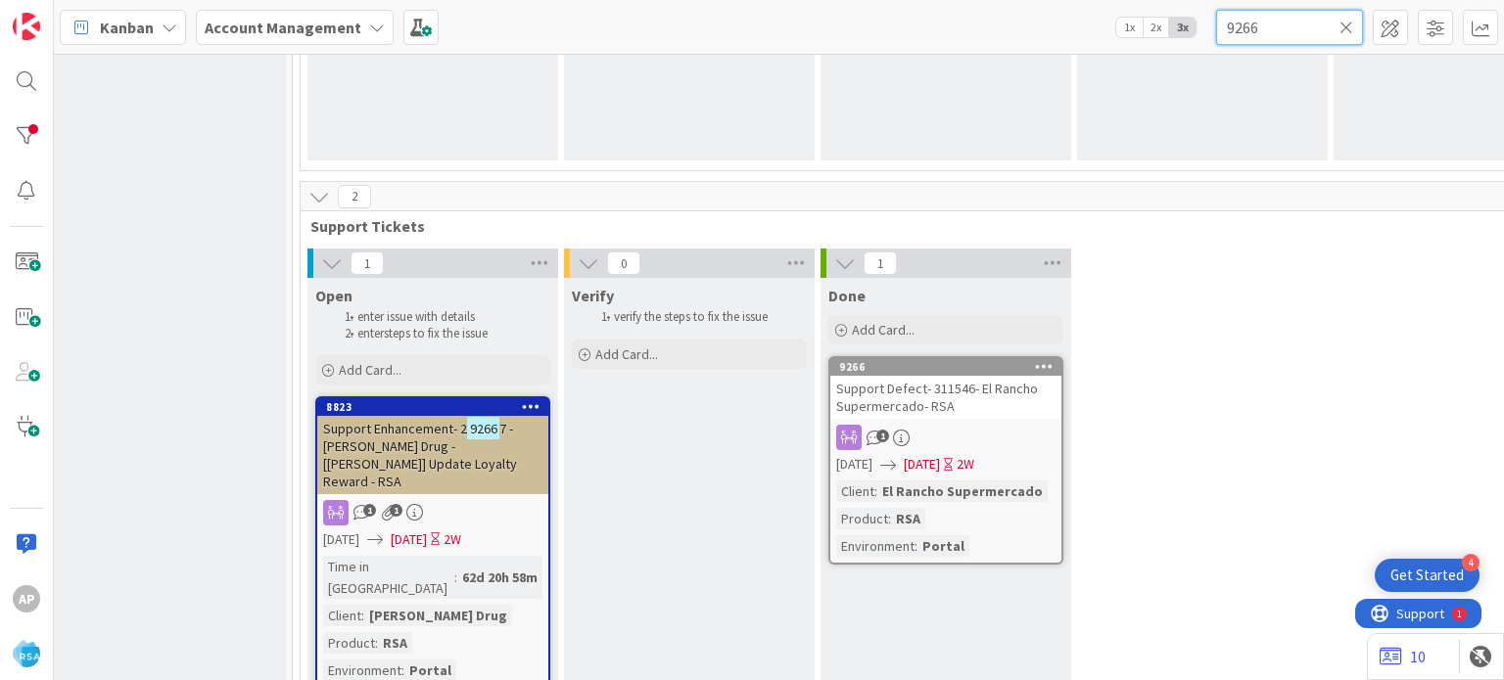
click at [1263, 29] on input "9266" at bounding box center [1289, 27] width 147 height 35
paste input "80"
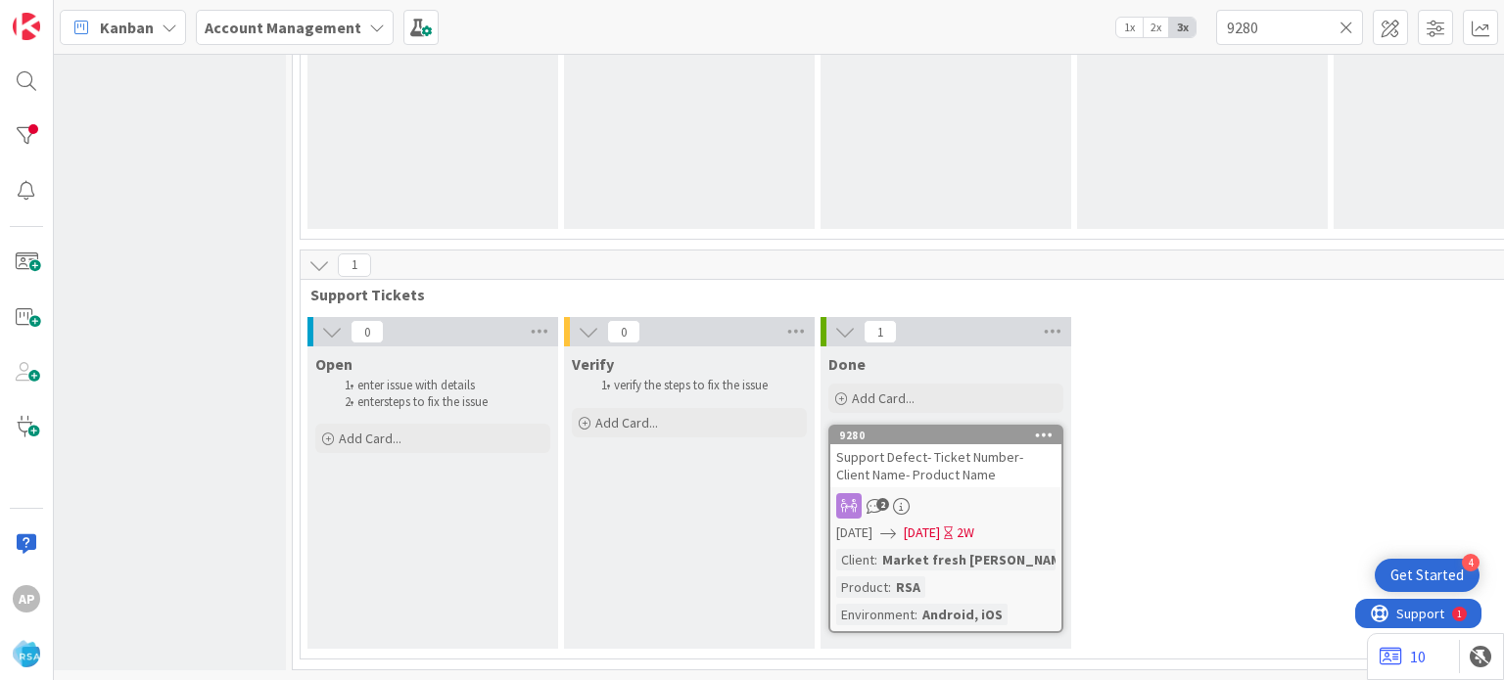
scroll to position [1517, 25]
click at [1270, 30] on input "9280" at bounding box center [1289, 27] width 147 height 35
paste input "6"
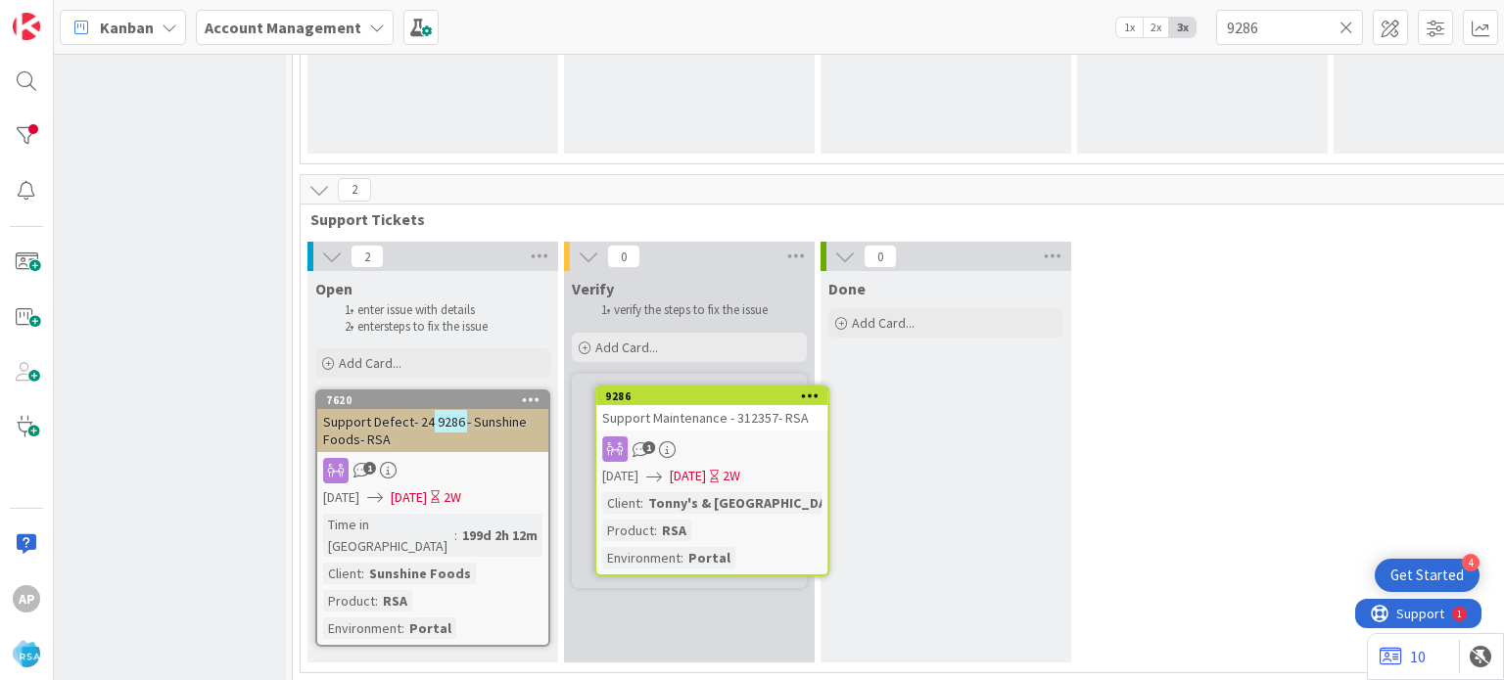
scroll to position [1584, 25]
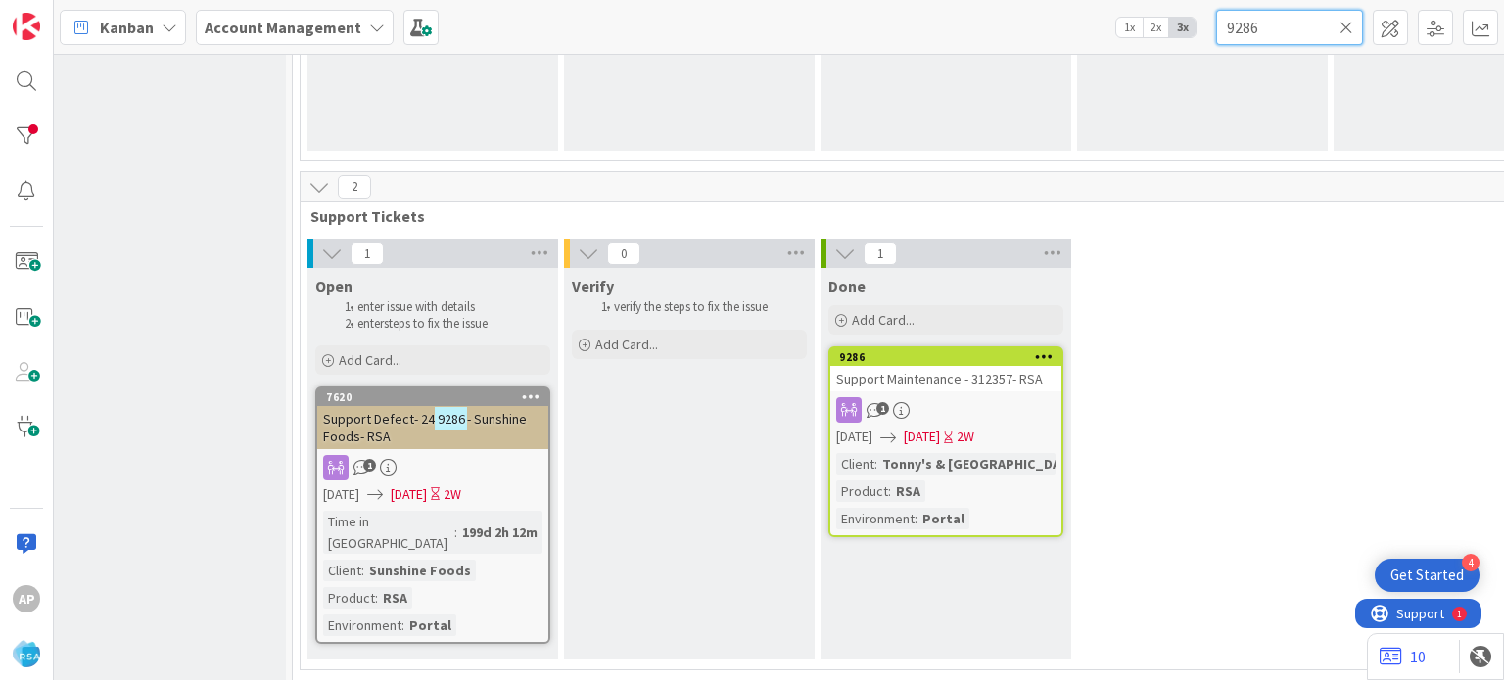
click at [1308, 35] on input "9286" at bounding box center [1289, 27] width 147 height 35
paste input "91"
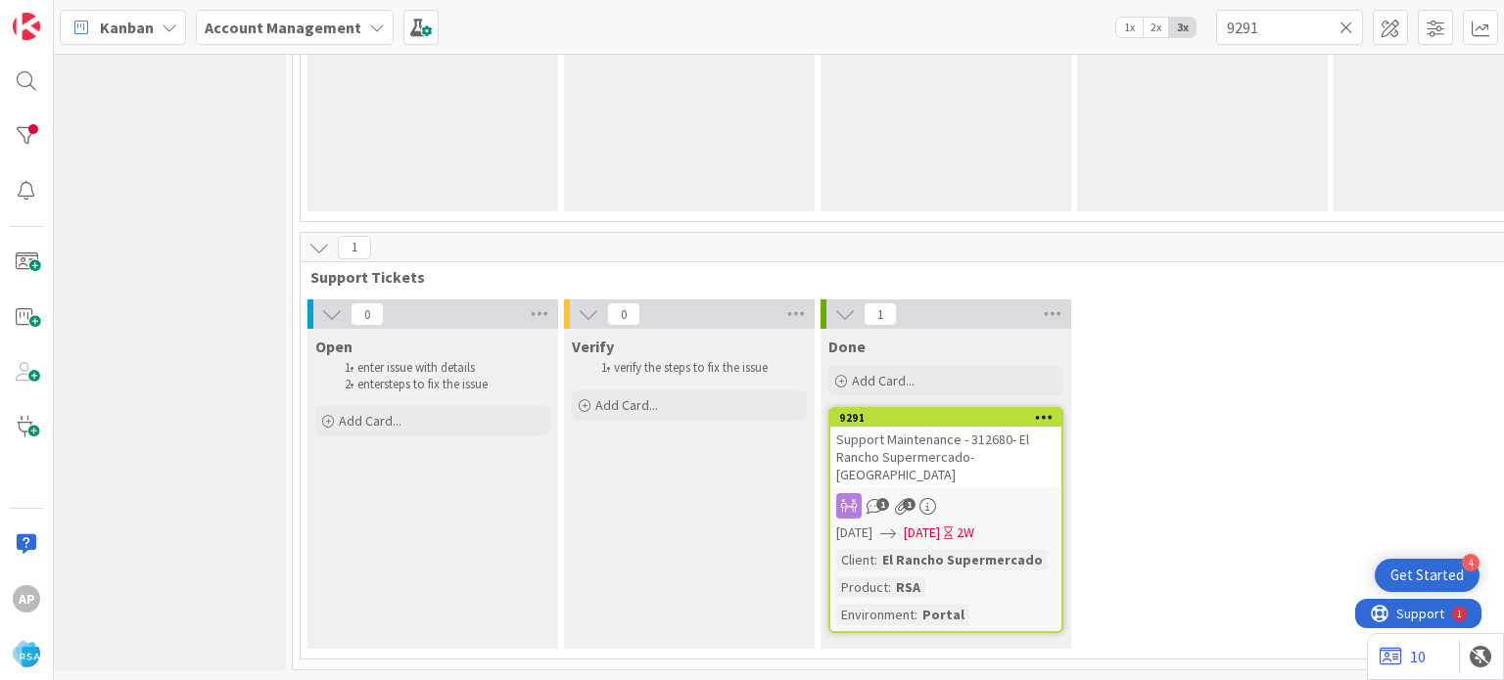
scroll to position [1517, 25]
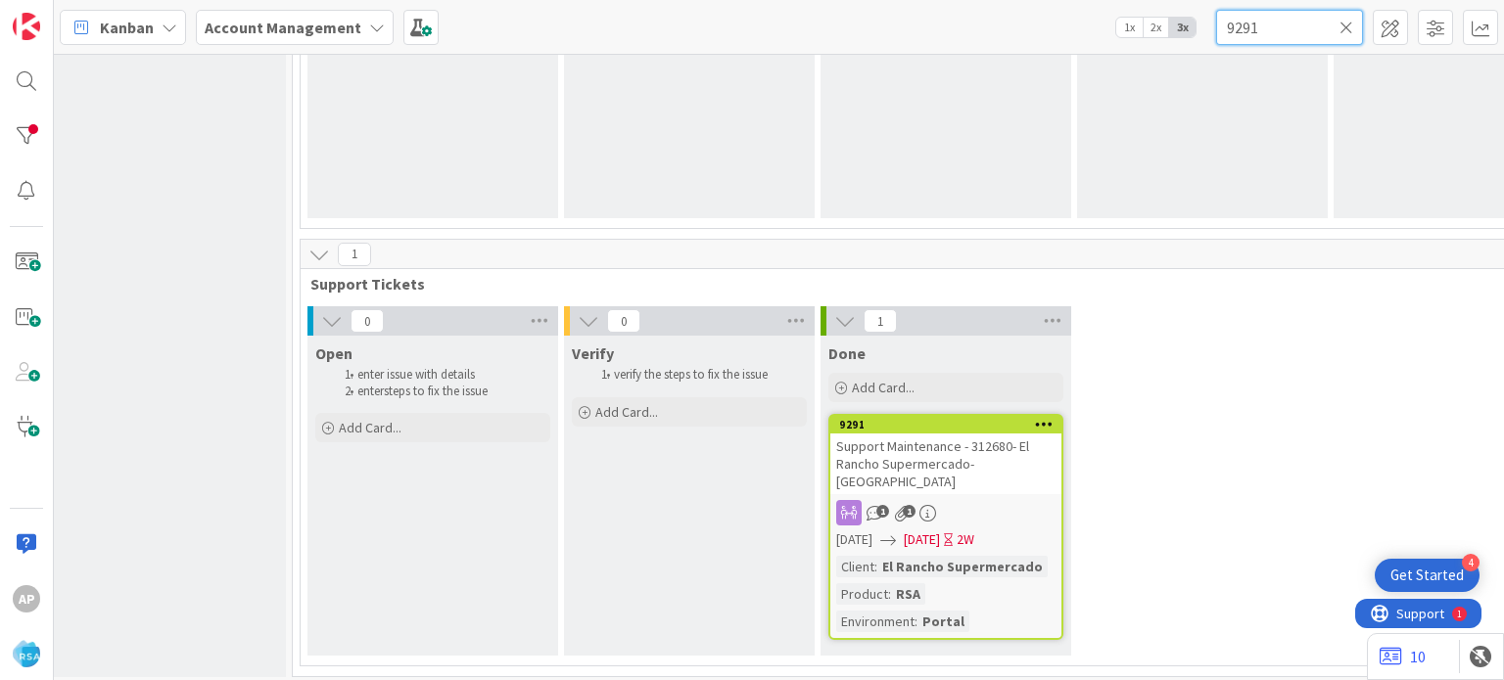
click at [1269, 36] on input "9291" at bounding box center [1289, 27] width 147 height 35
paste input "2"
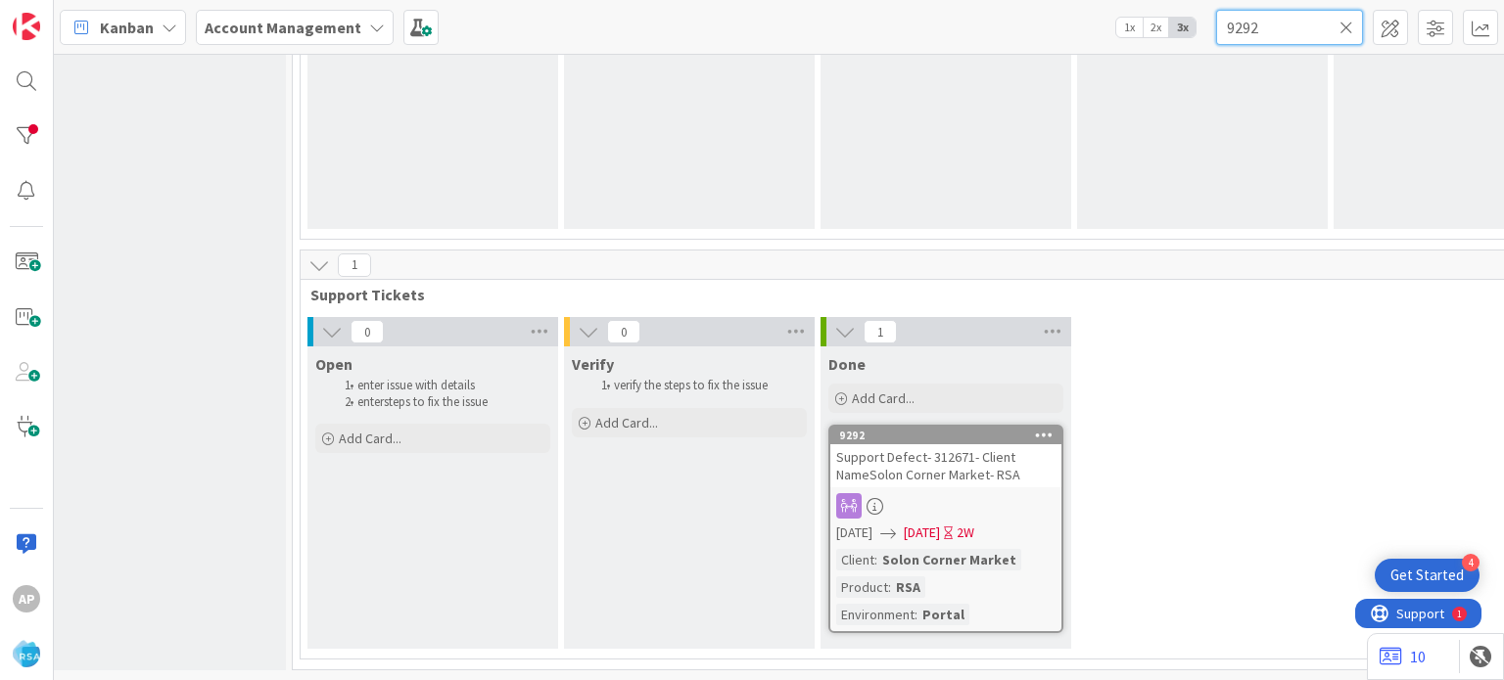
click at [1273, 22] on input "9292" at bounding box center [1289, 27] width 147 height 35
paste input "8"
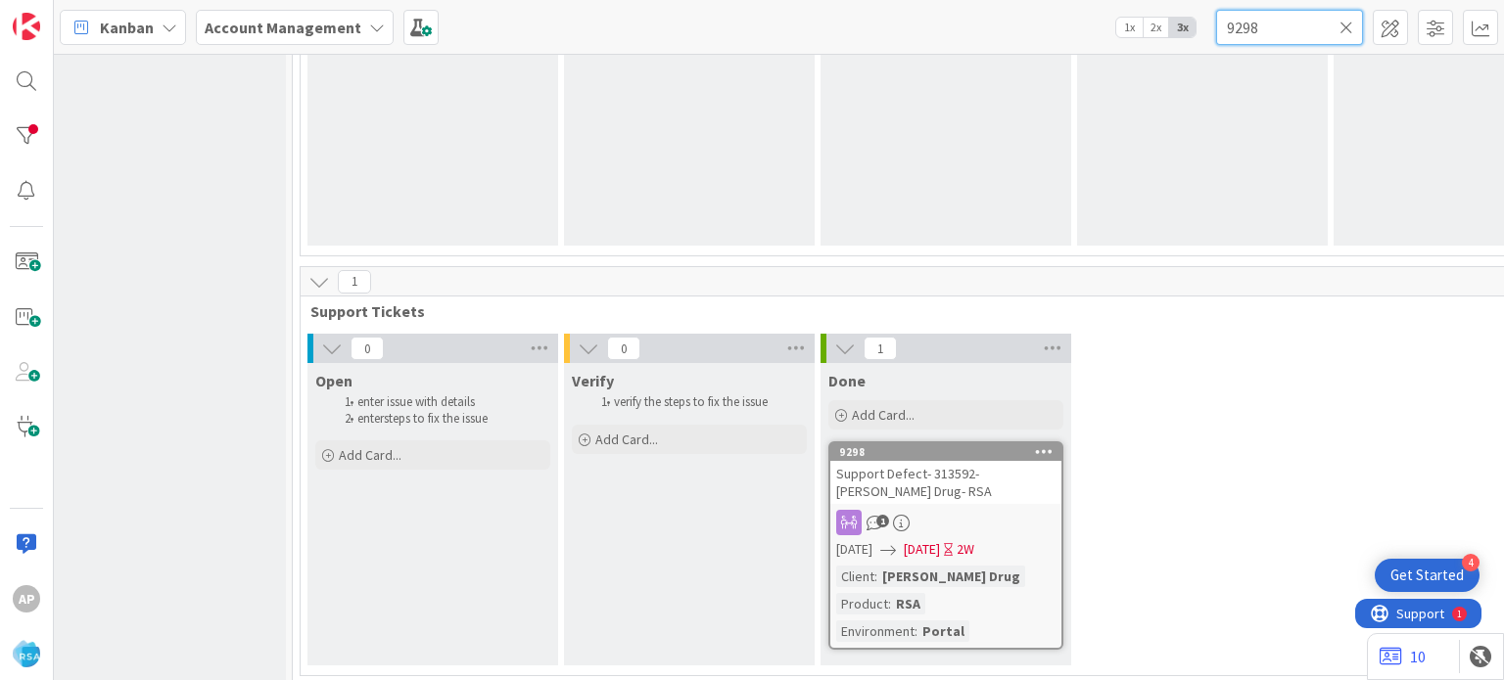
click at [1304, 28] on input "9298" at bounding box center [1289, 27] width 147 height 35
paste input "313"
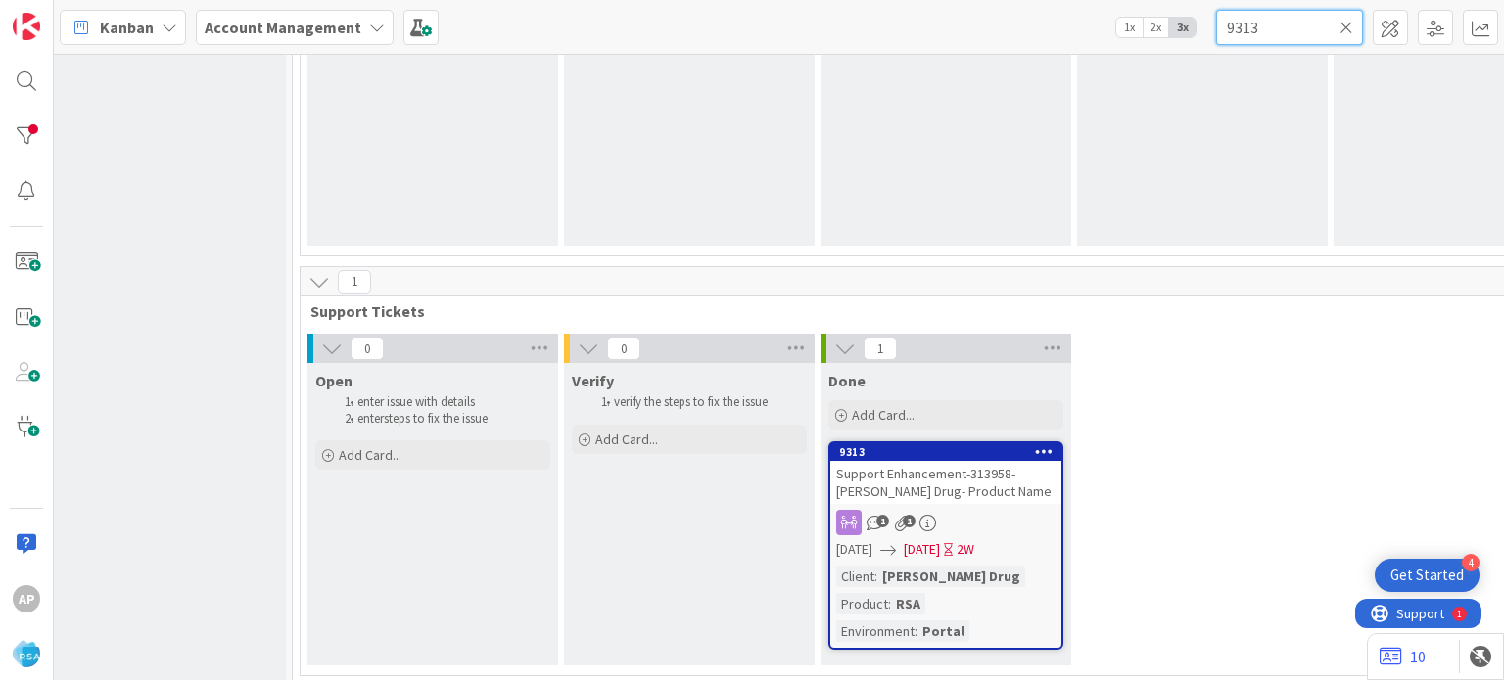
click at [1228, 38] on input "9313" at bounding box center [1289, 27] width 147 height 35
paste input "08"
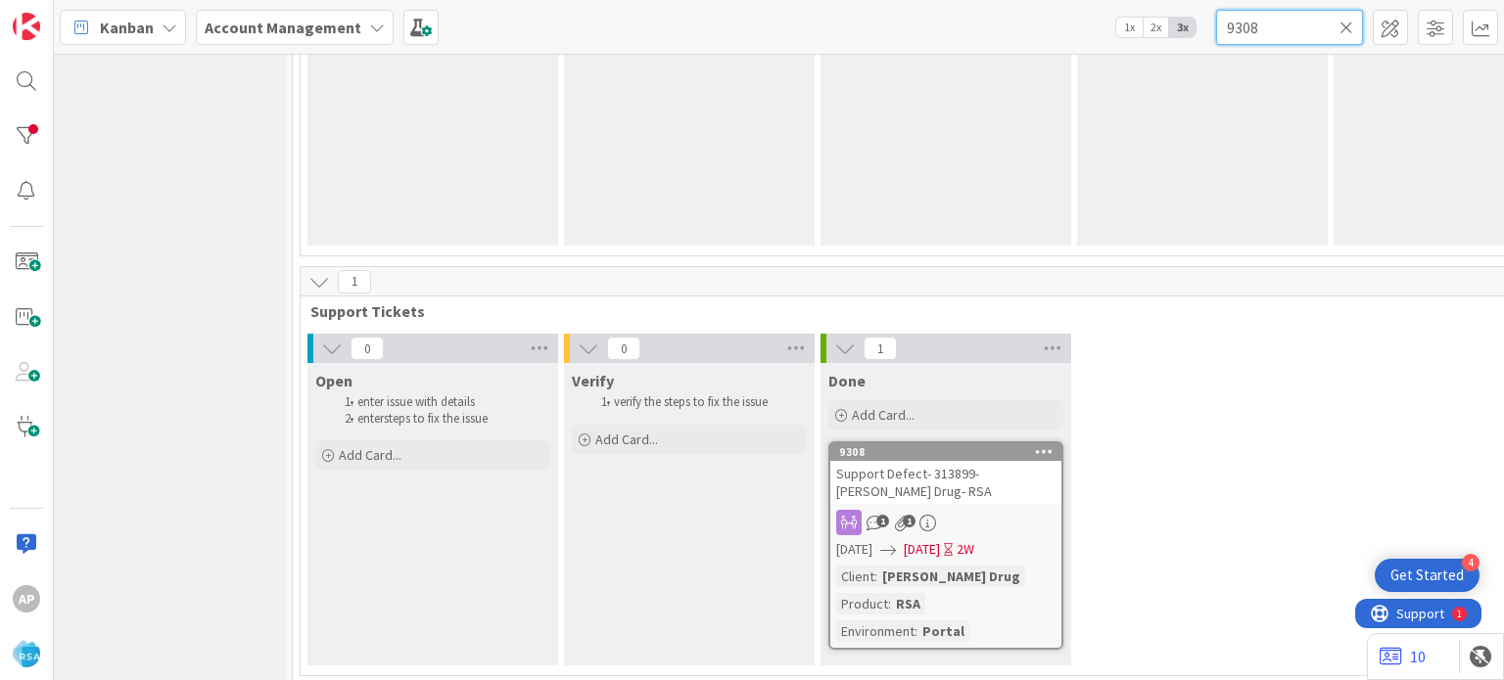
click at [1273, 28] on input "9308" at bounding box center [1289, 27] width 147 height 35
paste input "24"
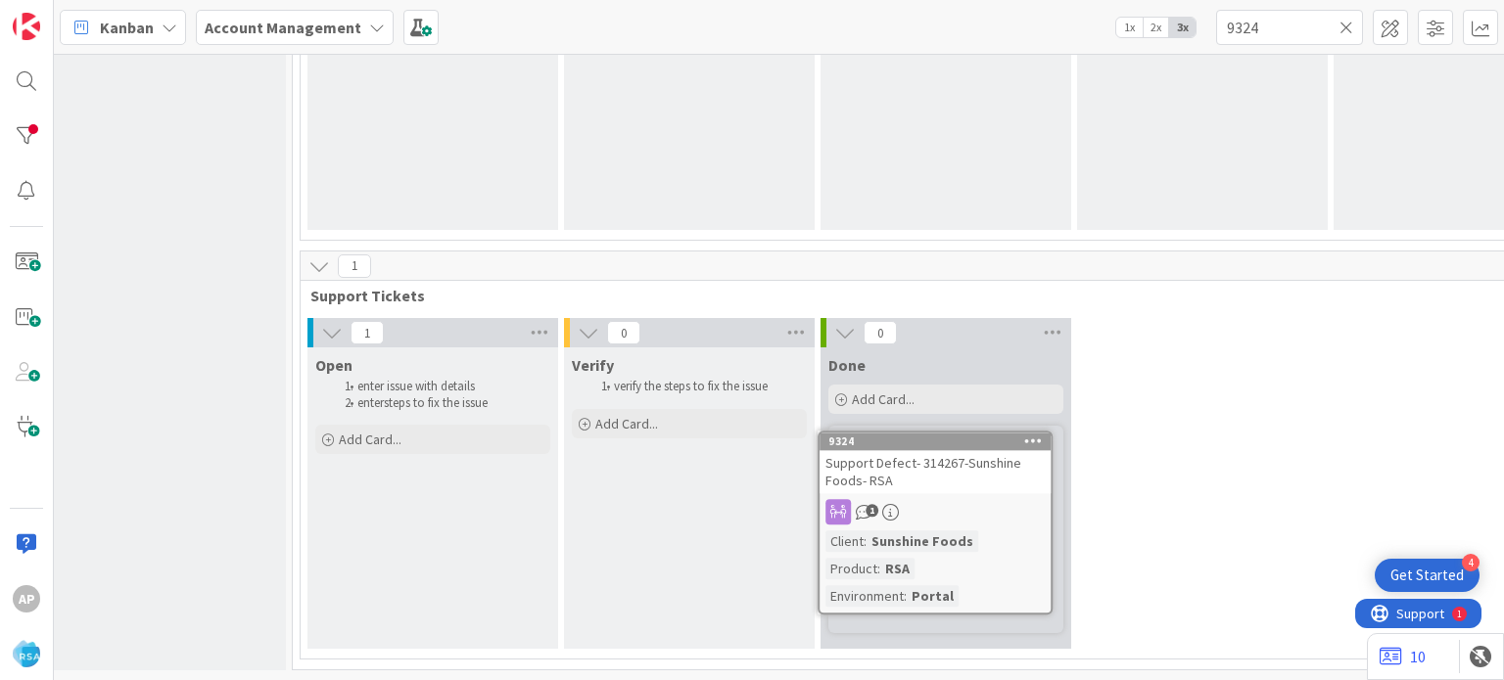
scroll to position [1492, 25]
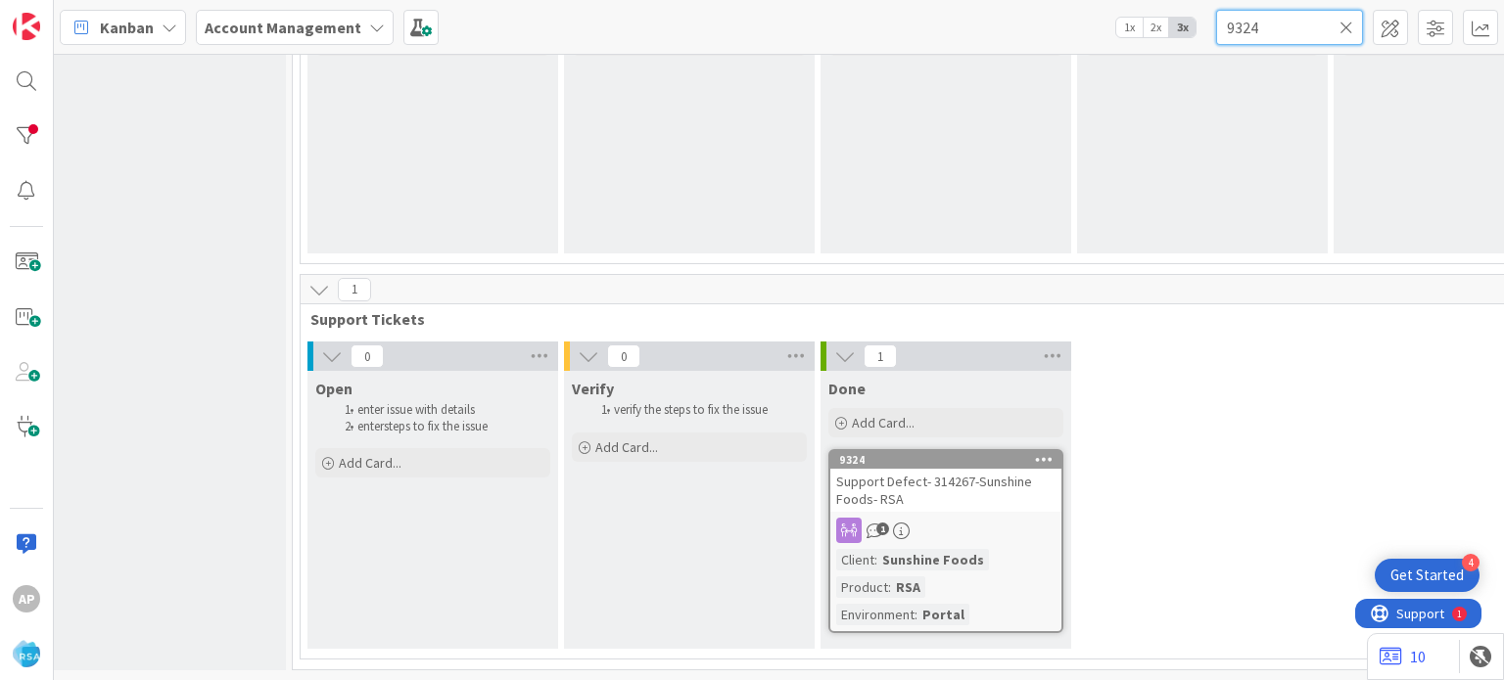
click at [1258, 21] on input "9324" at bounding box center [1289, 27] width 147 height 35
paste input "3"
type input "9323"
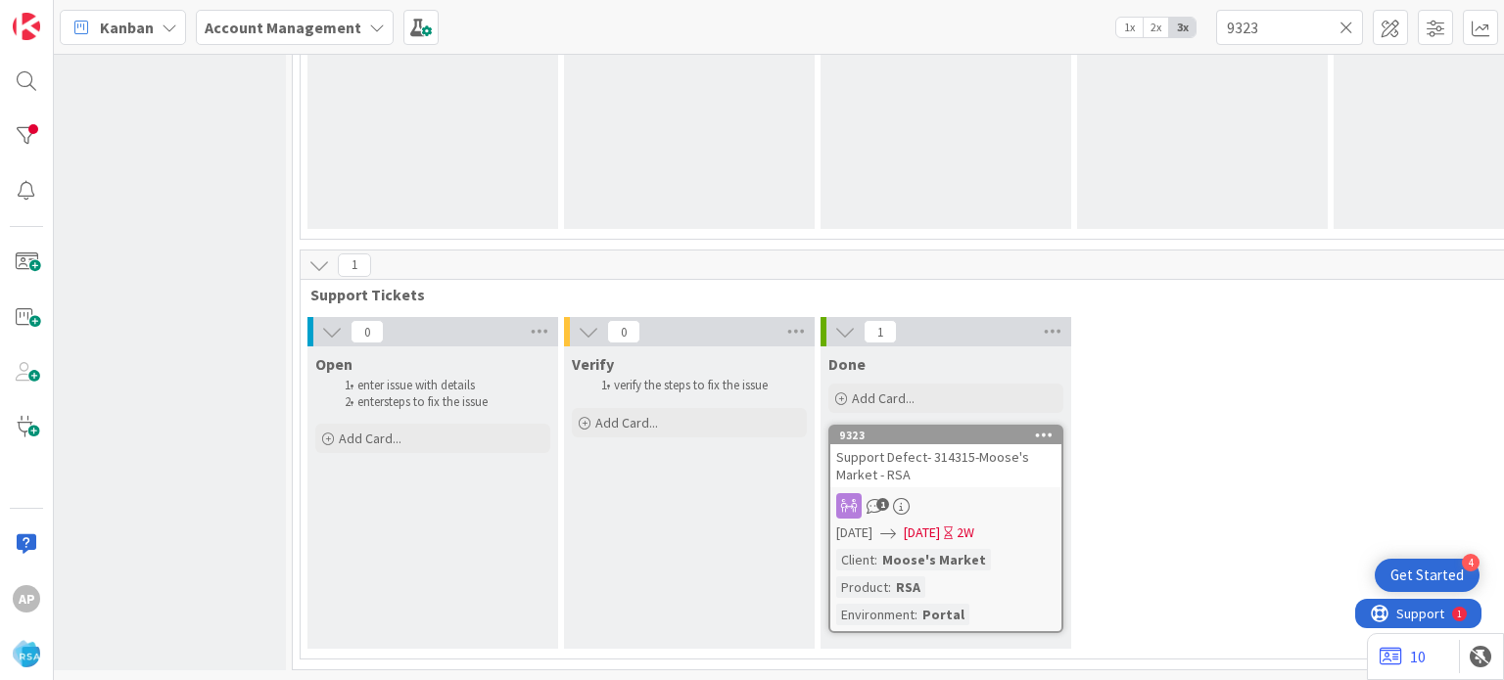
scroll to position [1517, 25]
